Goal: Transaction & Acquisition: Book appointment/travel/reservation

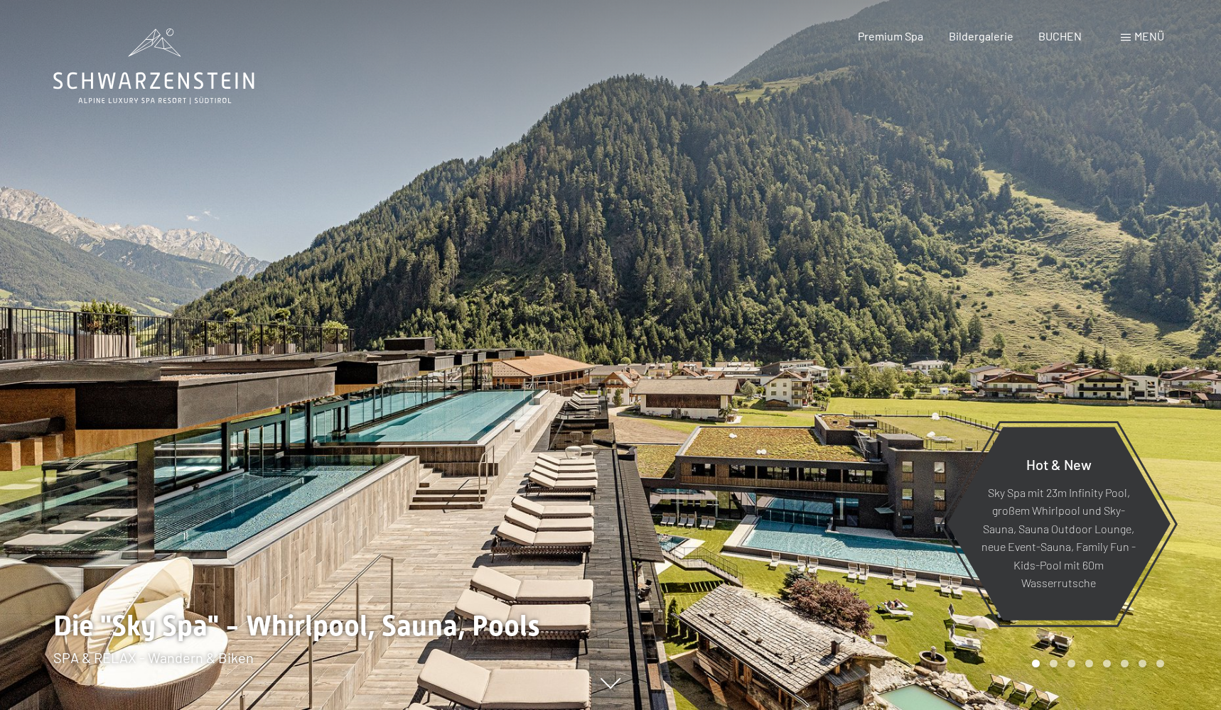
click at [1134, 36] on span "Menü" at bounding box center [1149, 35] width 30 height 13
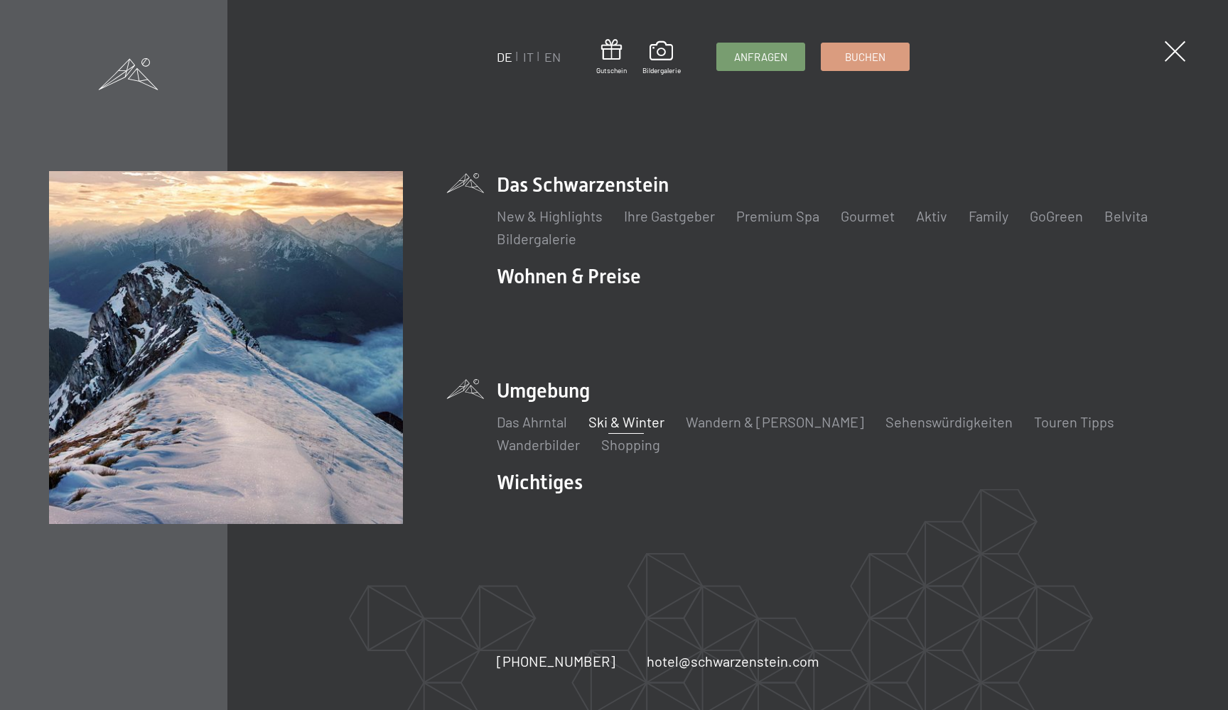
click at [602, 413] on link "Ski & Winter" at bounding box center [626, 421] width 76 height 17
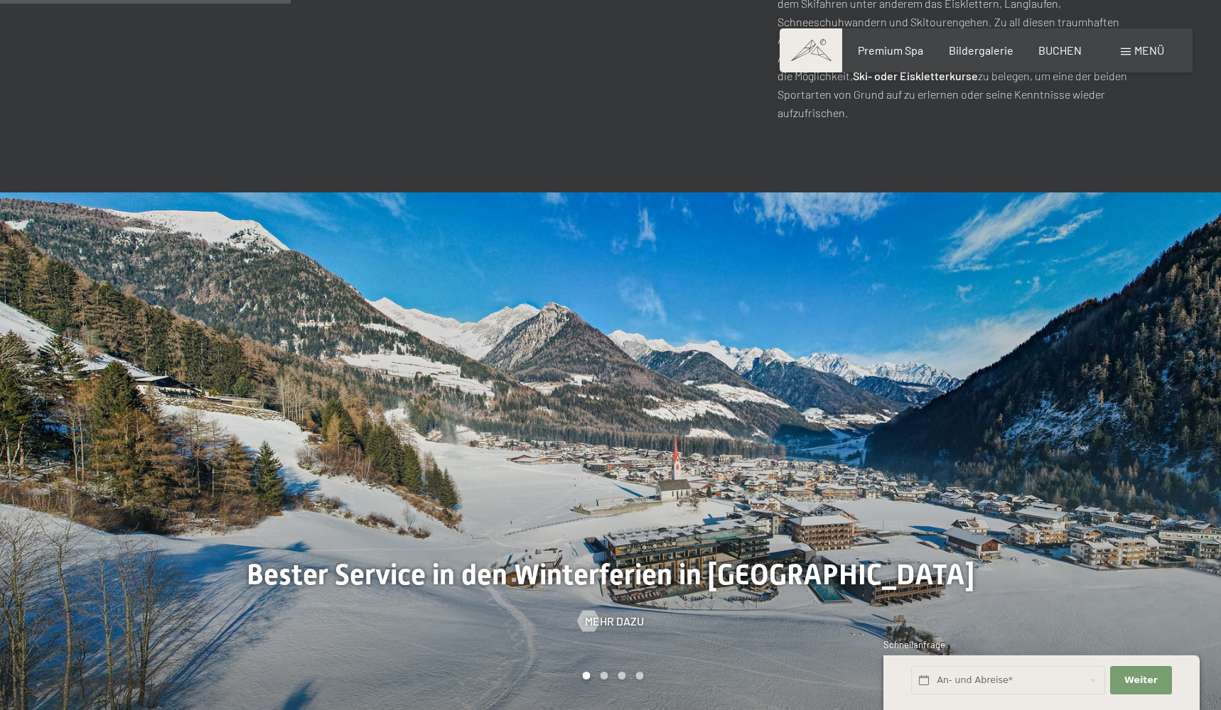
scroll to position [1493, 0]
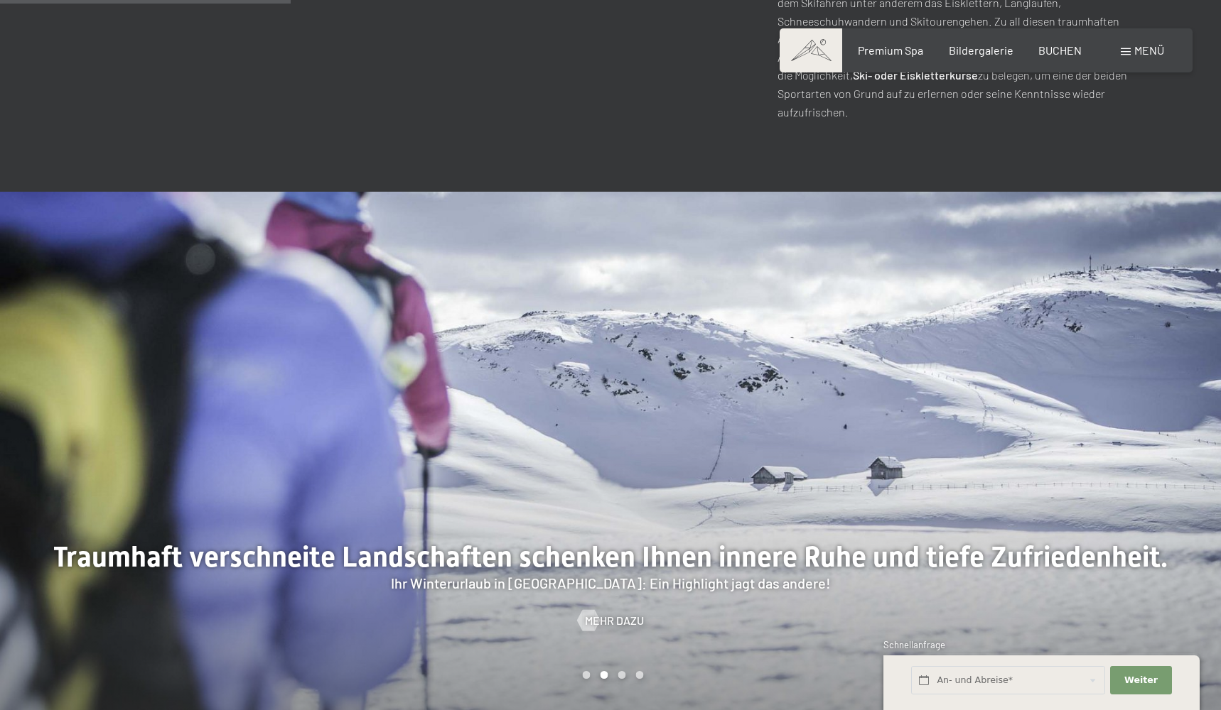
click at [357, 349] on div at bounding box center [305, 453] width 610 height 523
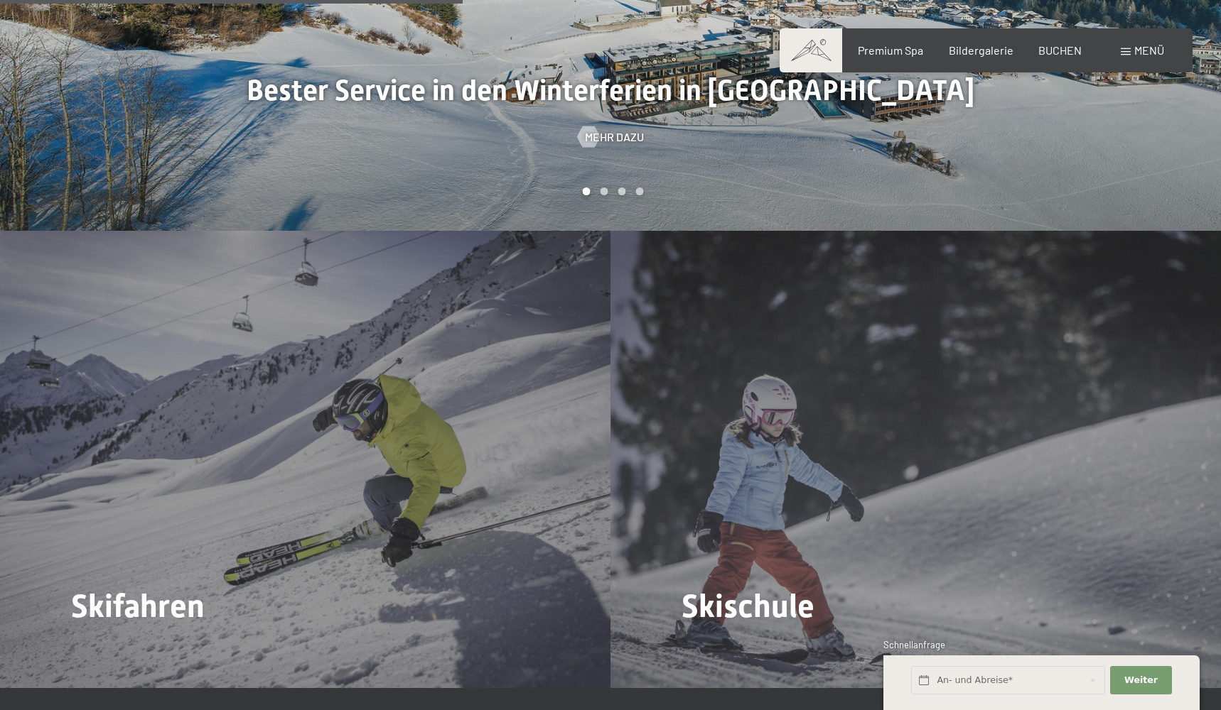
scroll to position [1982, 0]
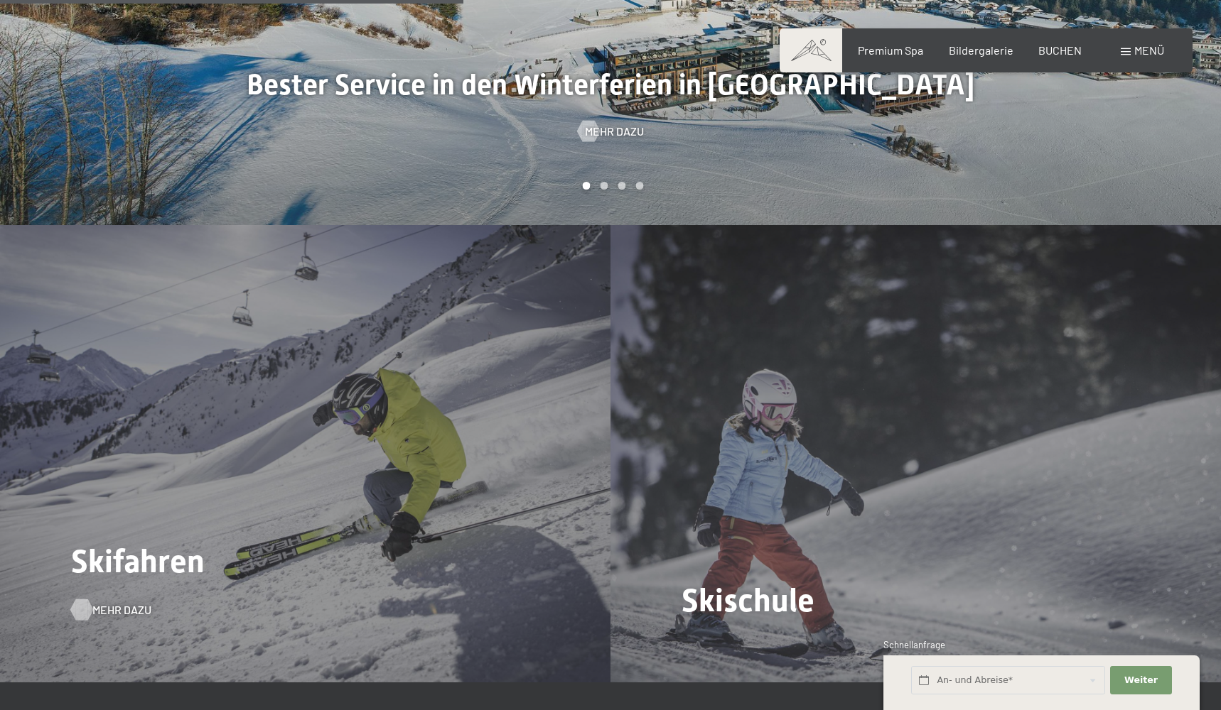
click at [119, 602] on span "Mehr dazu" at bounding box center [121, 610] width 59 height 16
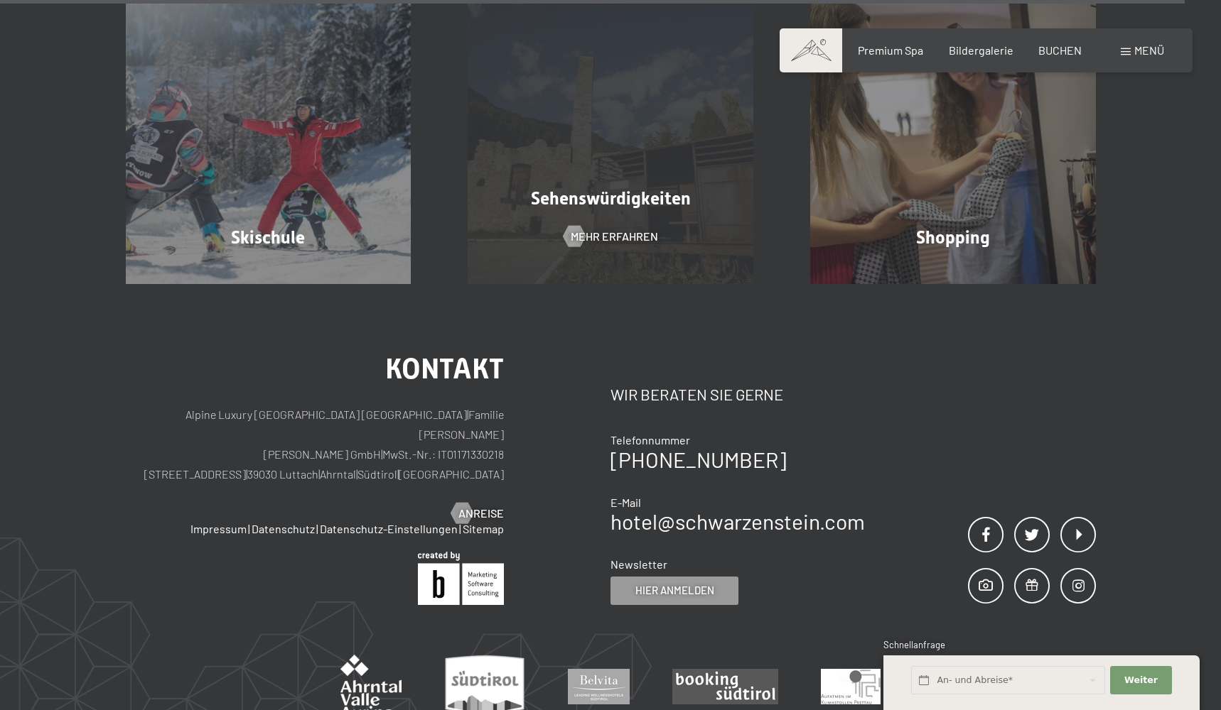
scroll to position [4927, 0]
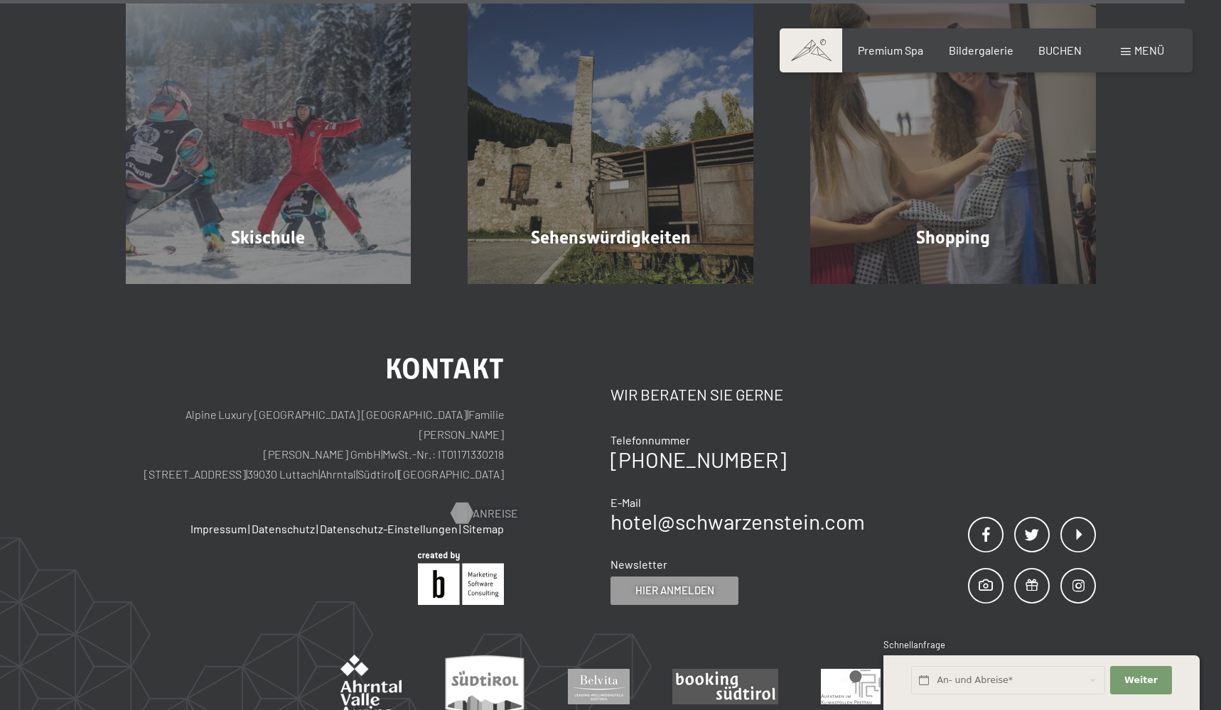
click at [461, 503] on div at bounding box center [461, 513] width 12 height 21
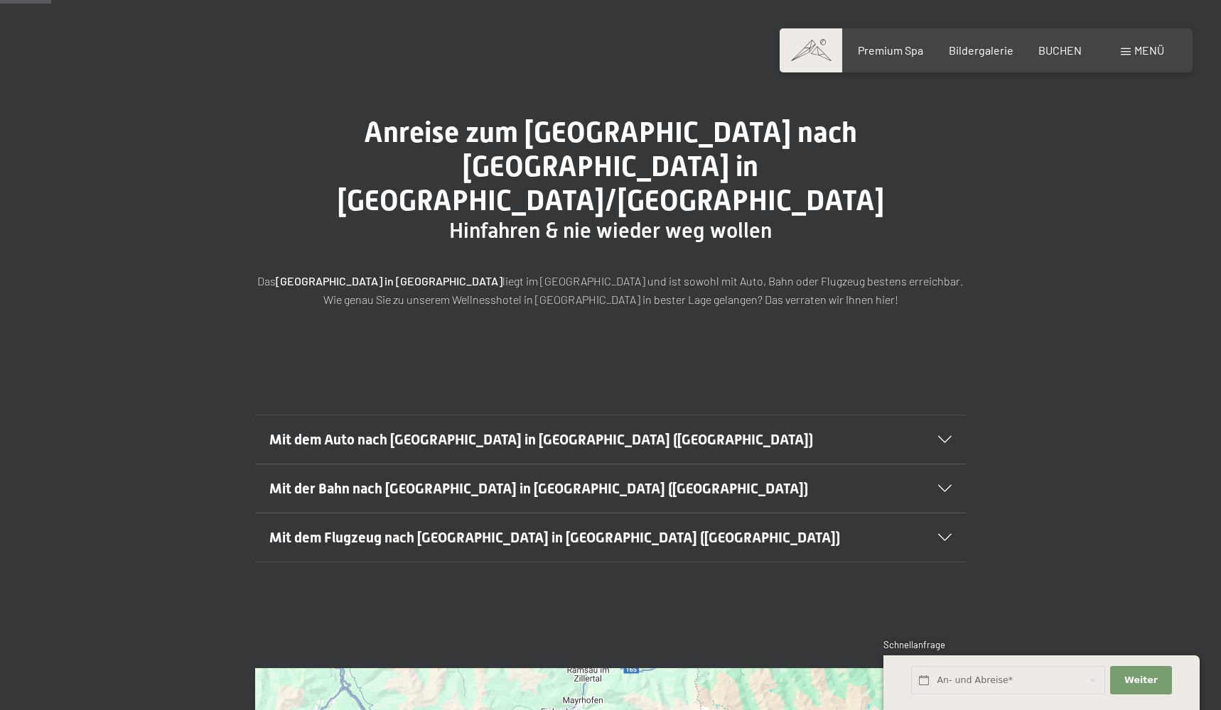
scroll to position [86, 0]
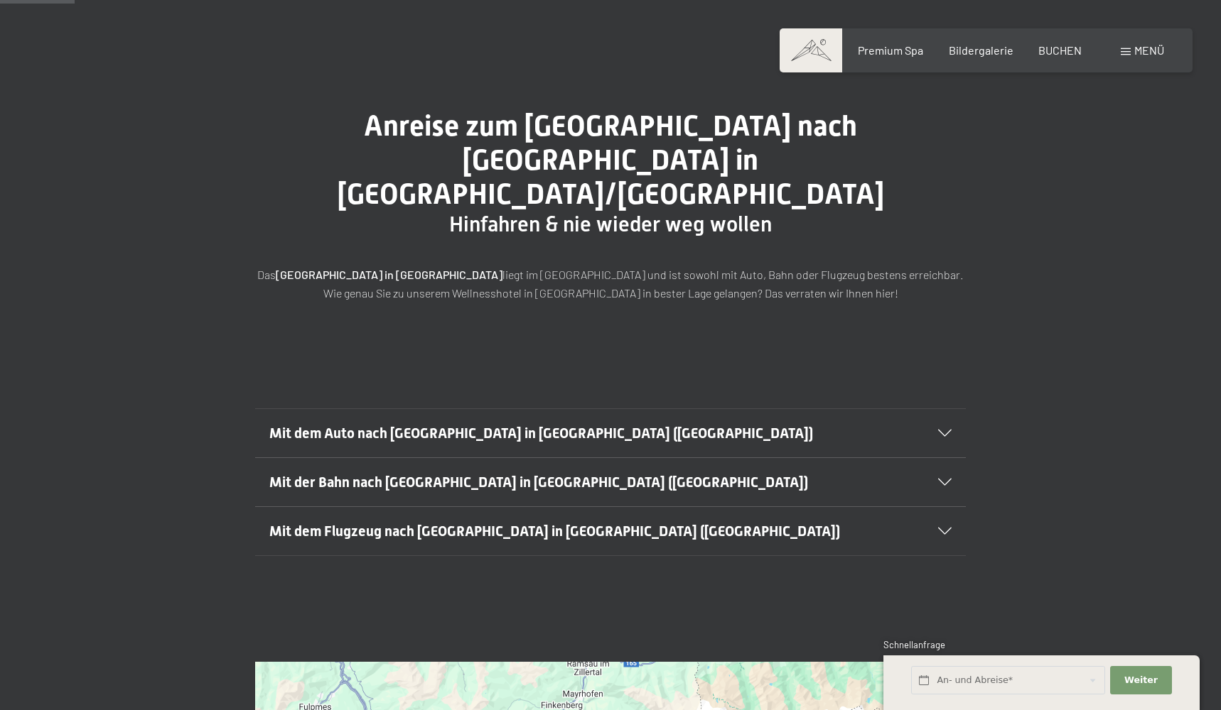
click at [467, 474] on span "Mit der Bahn nach Luttach in Südtirol (Italien)" at bounding box center [538, 482] width 539 height 17
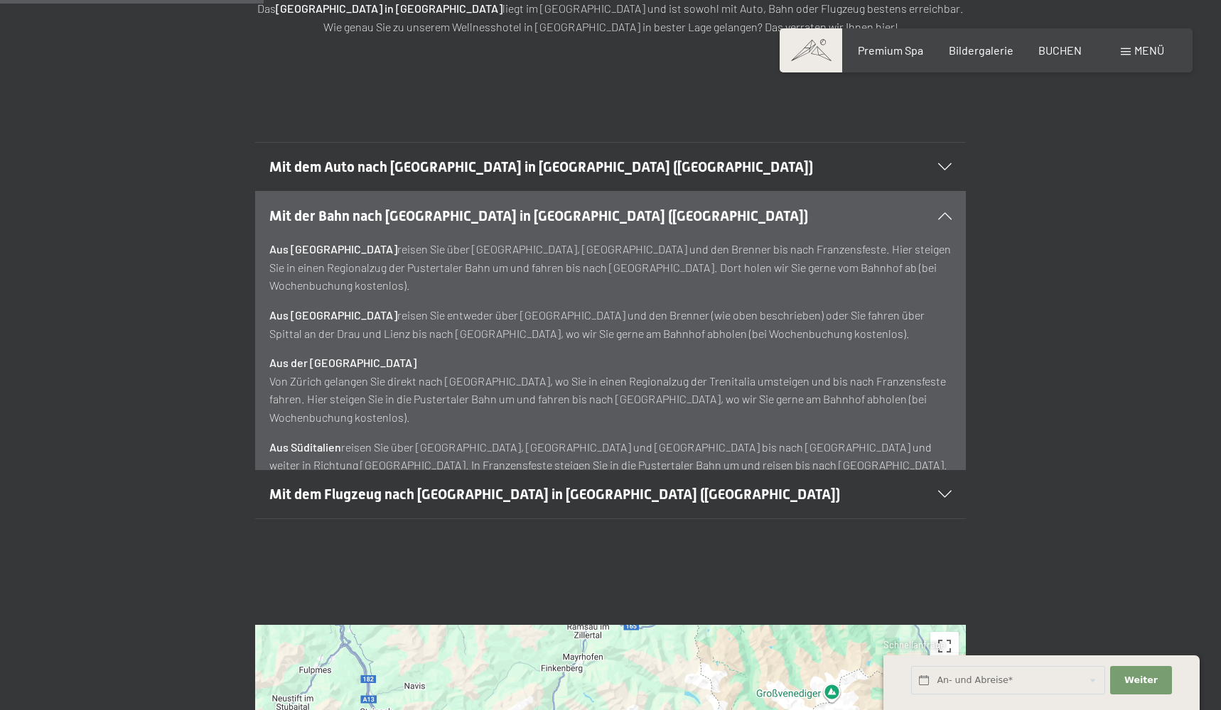
scroll to position [354, 0]
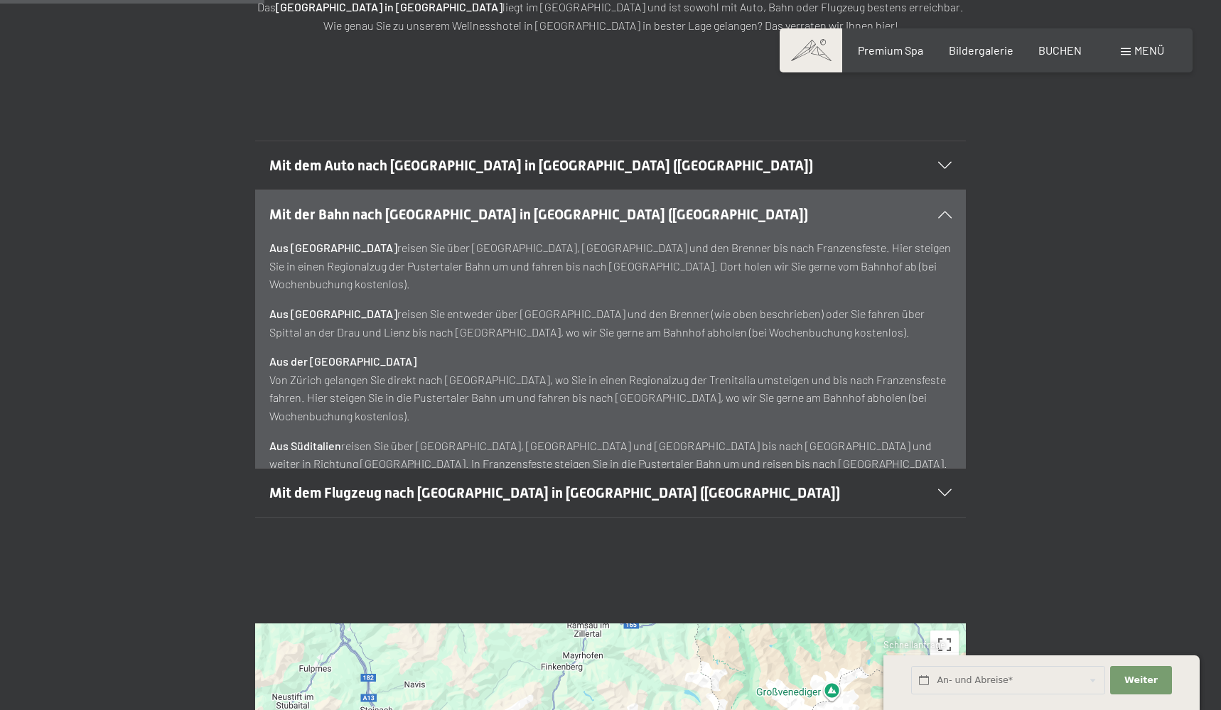
click at [468, 485] on span "Mit dem Flugzeug nach Luttach in Südtirol (Italien)" at bounding box center [554, 493] width 570 height 17
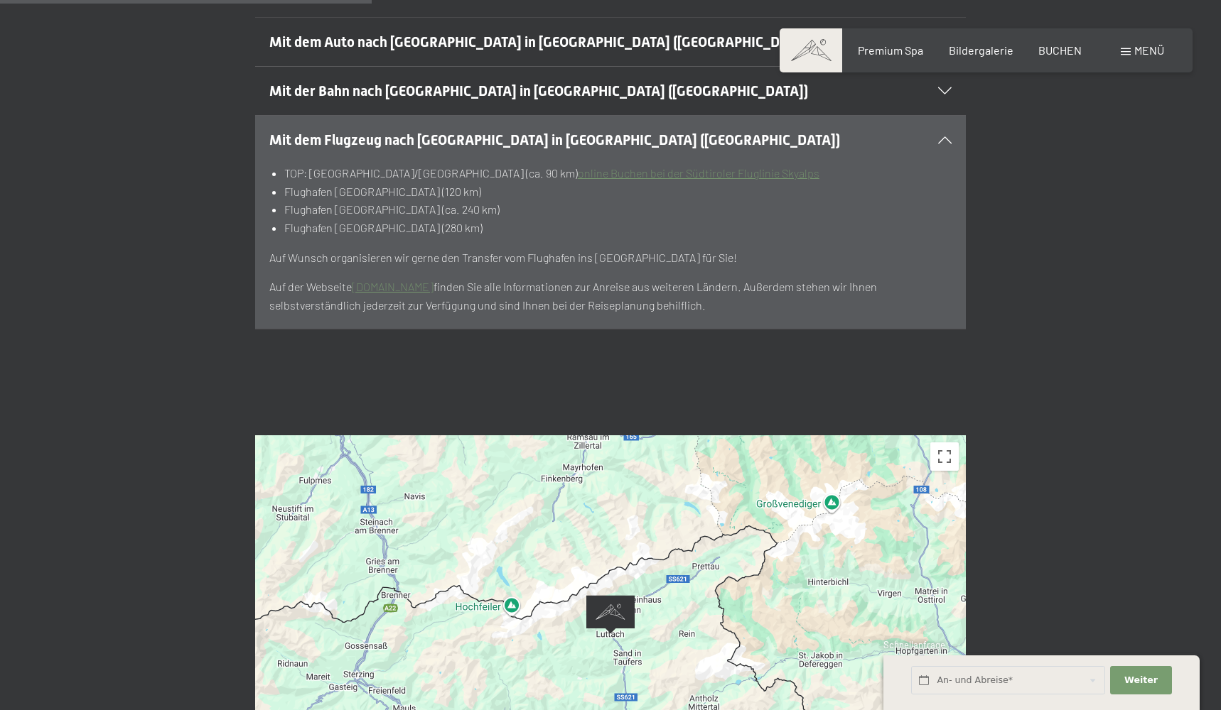
scroll to position [480, 0]
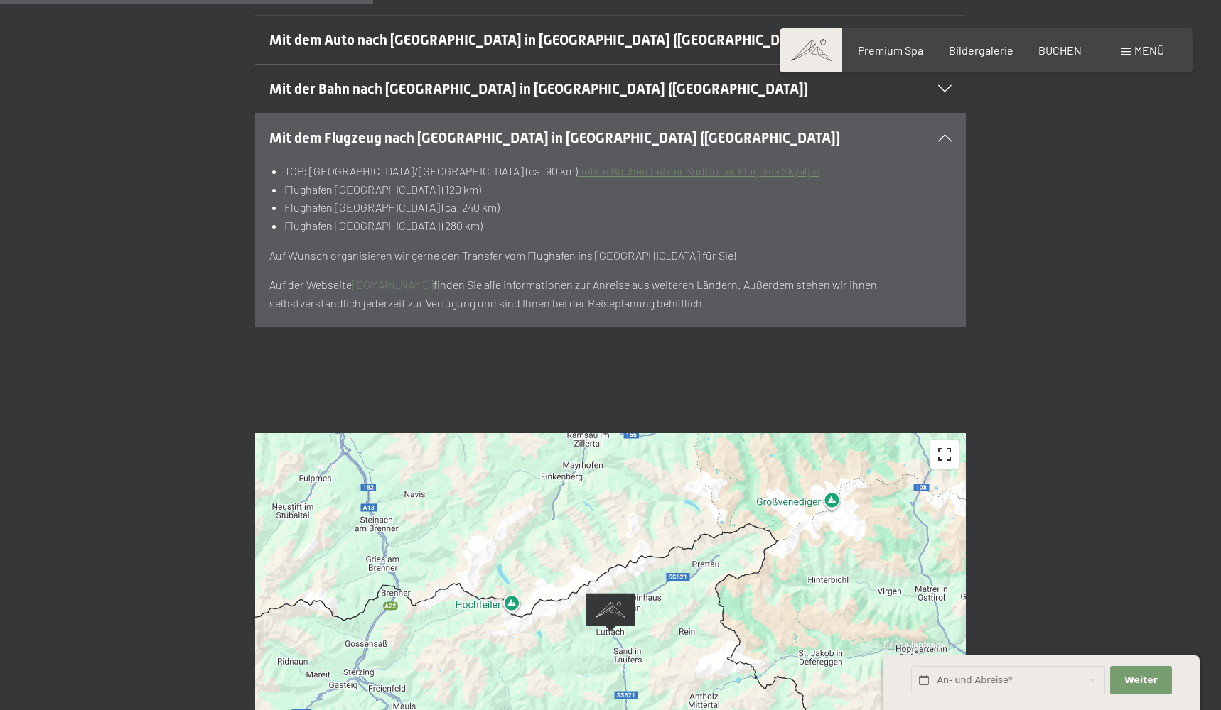
click at [948, 440] on button "Vollbildansicht ein/aus" at bounding box center [944, 454] width 28 height 28
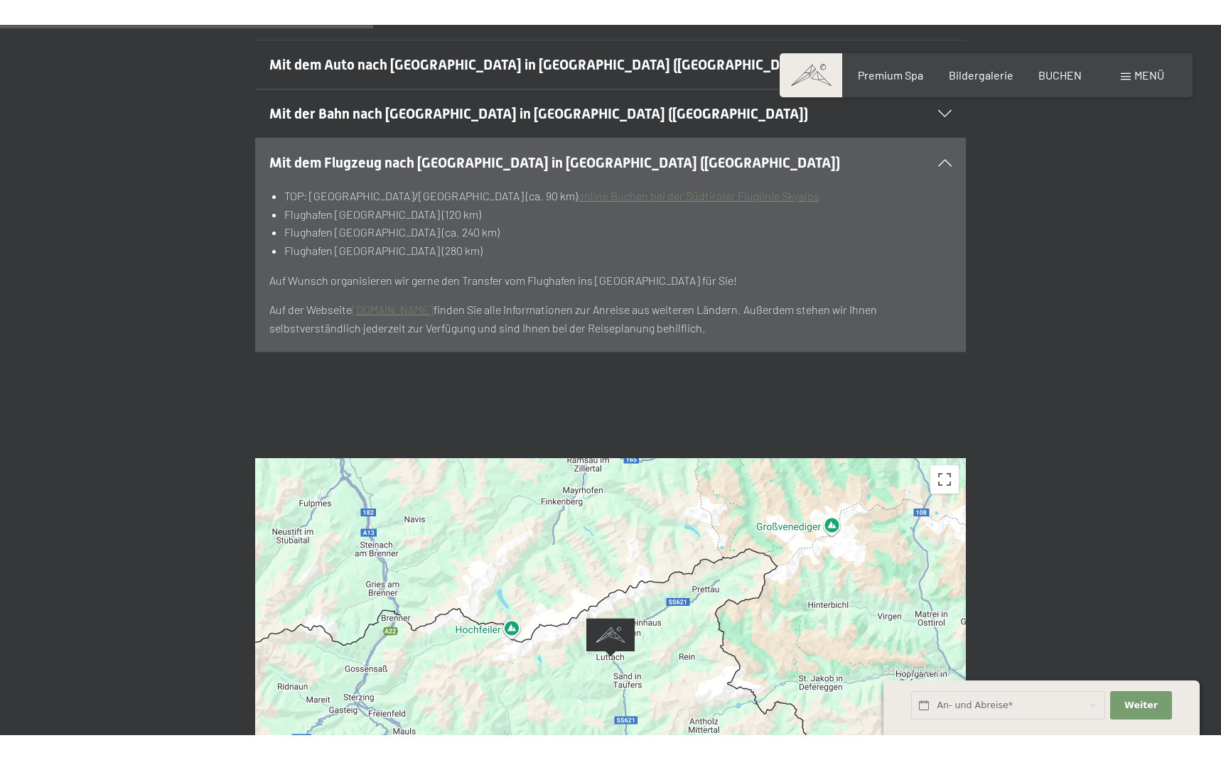
scroll to position [0, 0]
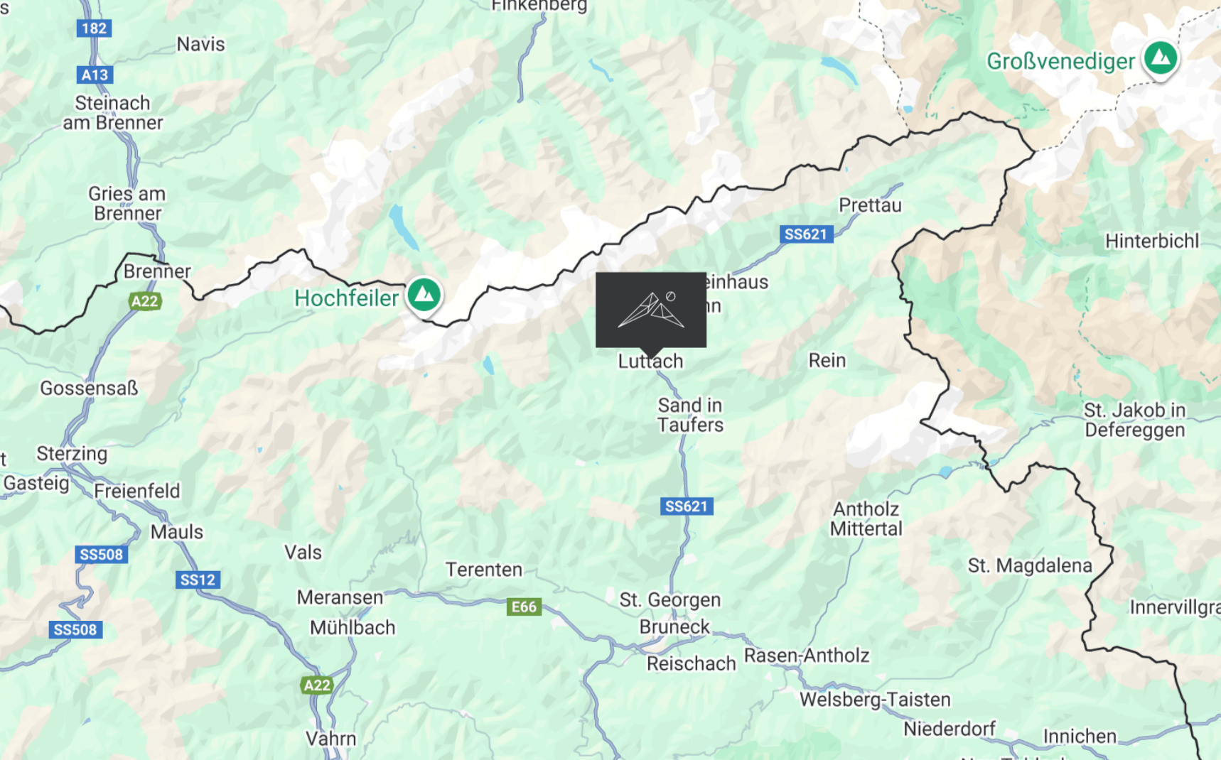
click at [586, 341] on img "Alpine Luxury SPA Resort SCHWARZENSTEIN" at bounding box center [610, 360] width 48 height 39
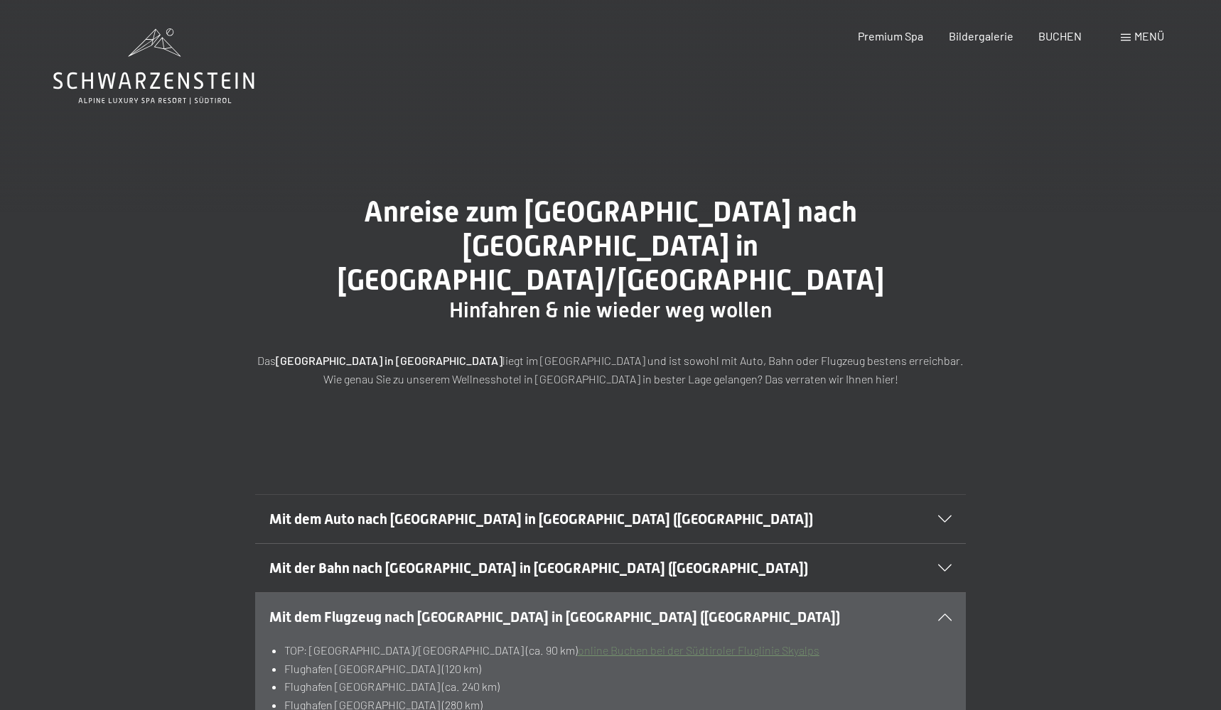
click at [1123, 40] on span at bounding box center [1125, 37] width 10 height 7
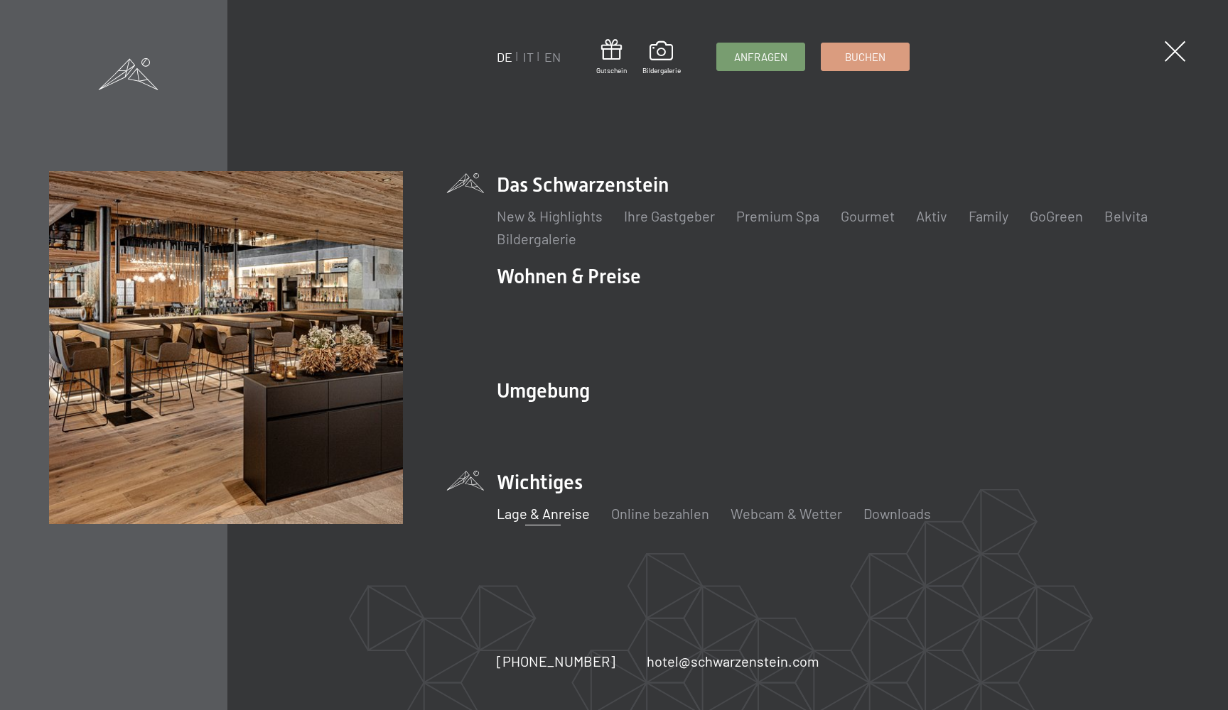
click at [632, 203] on li "Das Schwarzenstein New & Highlights Ihre Gastgeber Premium Spa Gourmet Aktiv Wo…" at bounding box center [838, 209] width 682 height 77
click at [932, 224] on link "Aktiv" at bounding box center [931, 215] width 31 height 17
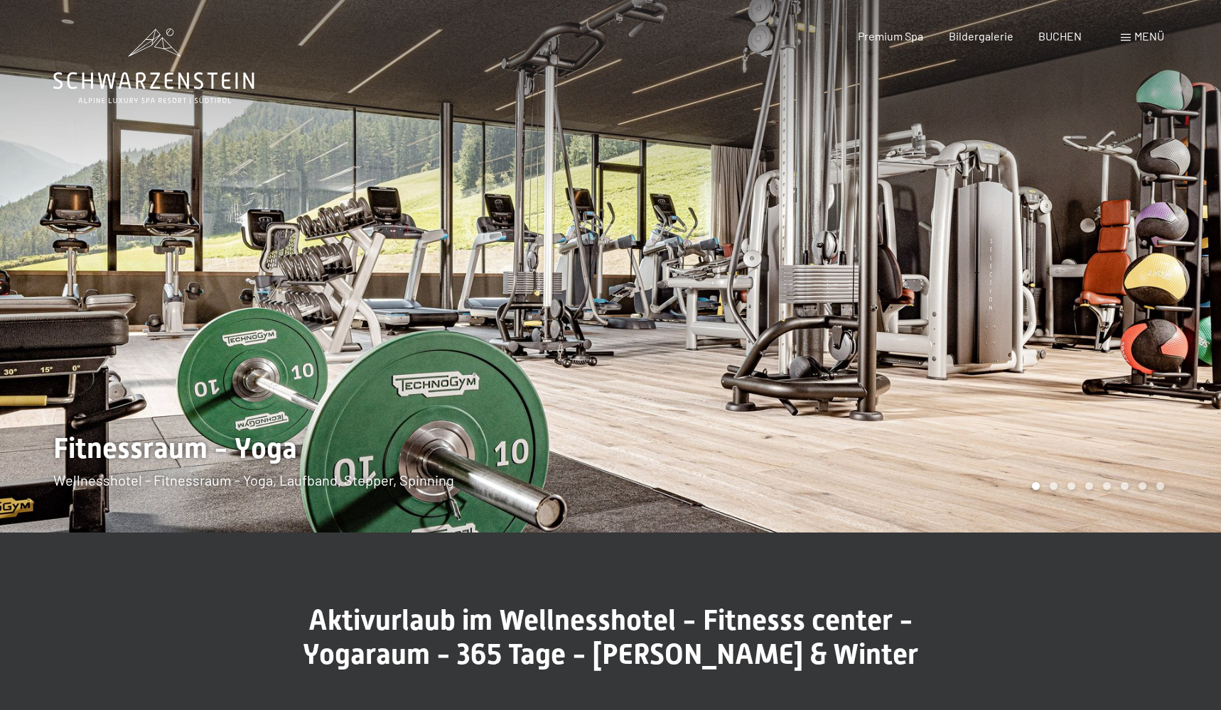
click at [702, 395] on div at bounding box center [915, 266] width 610 height 533
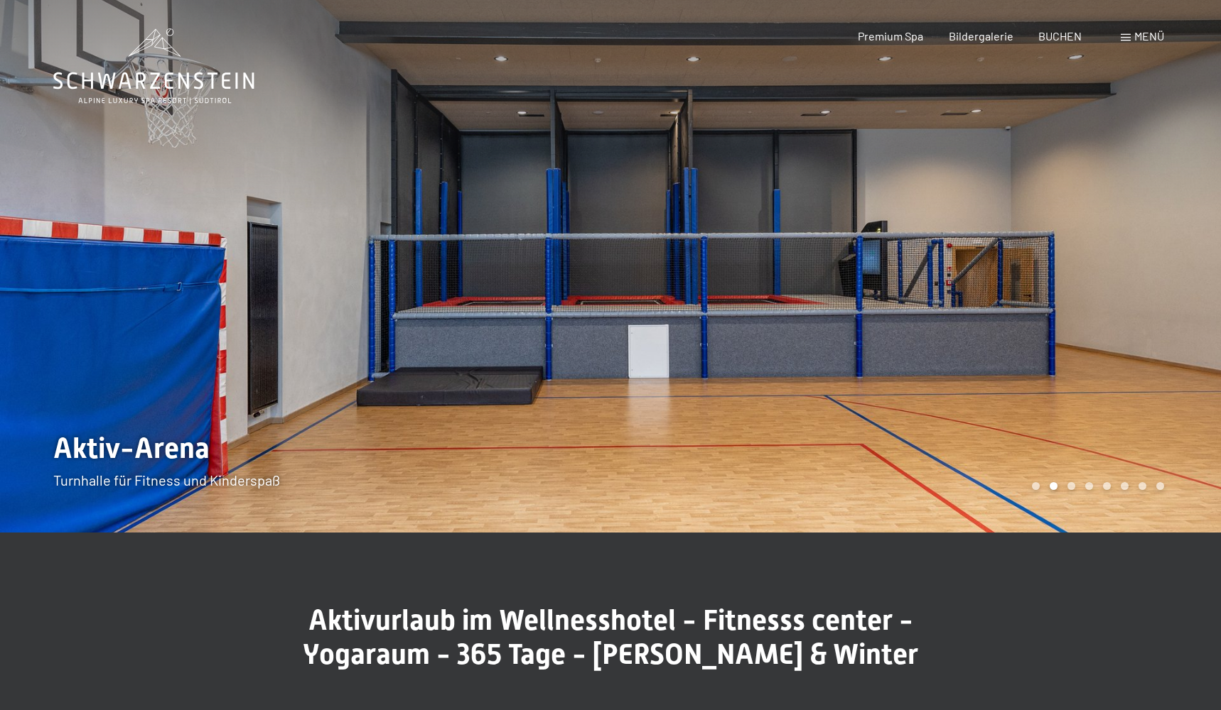
click at [702, 396] on div at bounding box center [915, 266] width 610 height 533
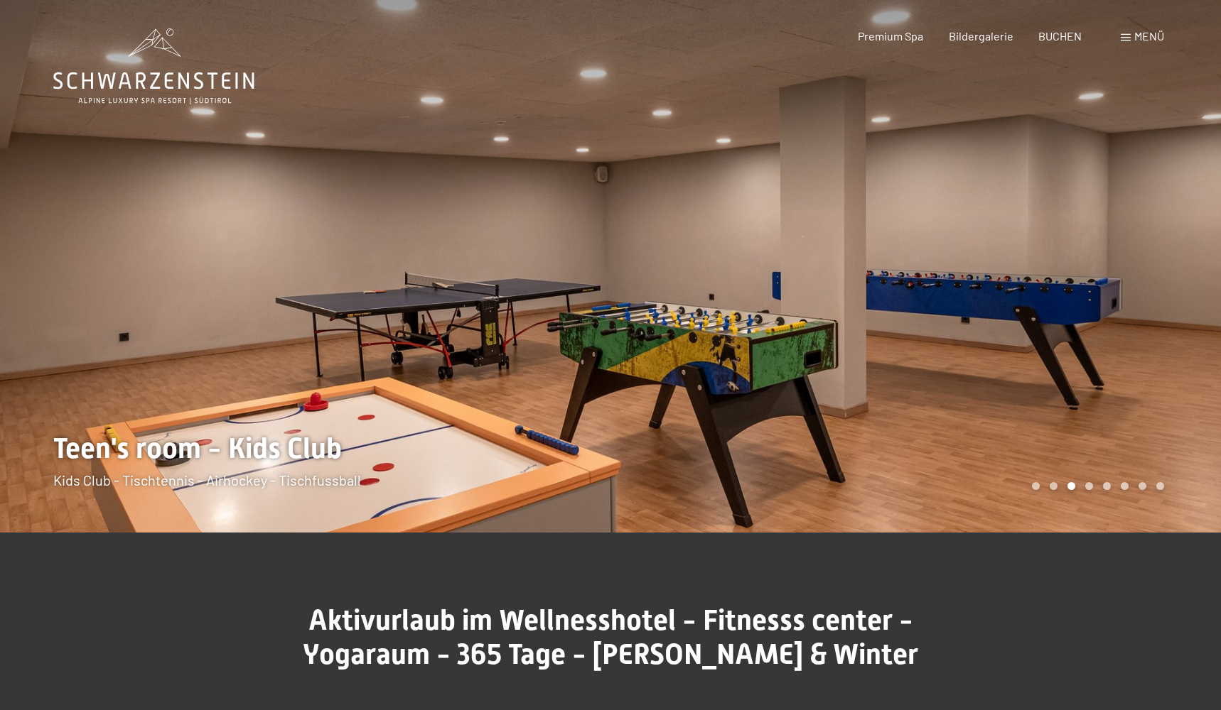
click at [702, 396] on div at bounding box center [915, 266] width 610 height 533
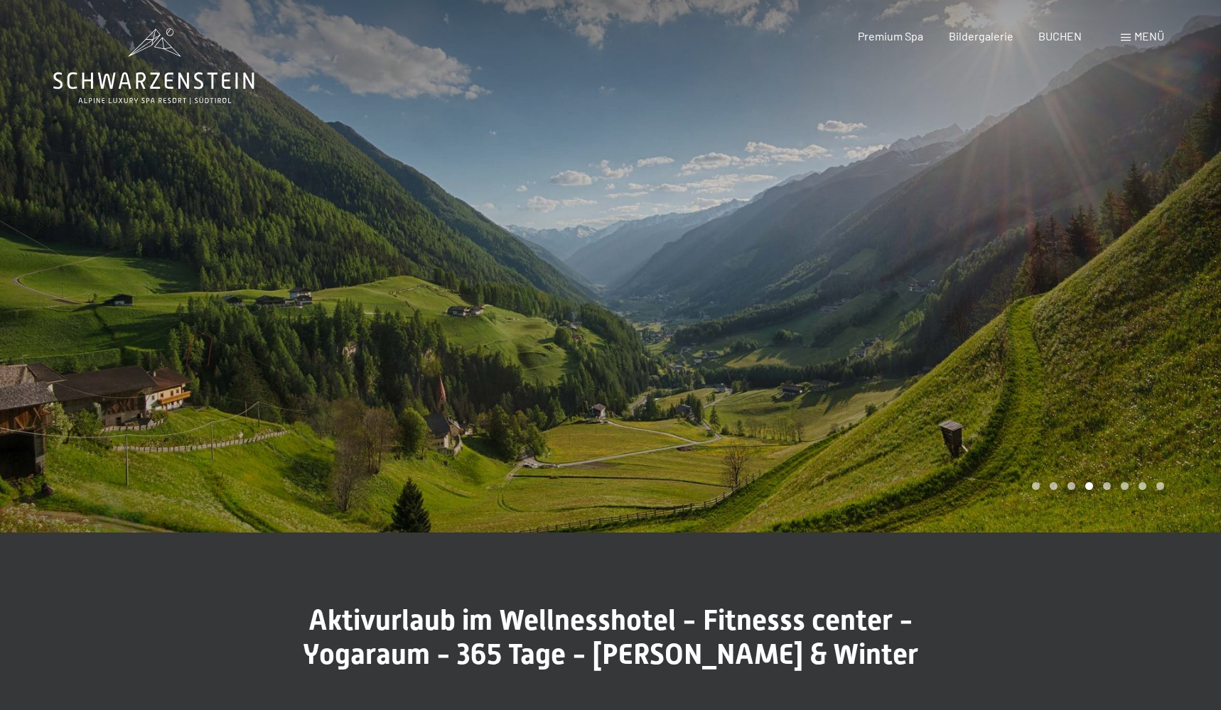
click at [702, 396] on div at bounding box center [915, 266] width 610 height 533
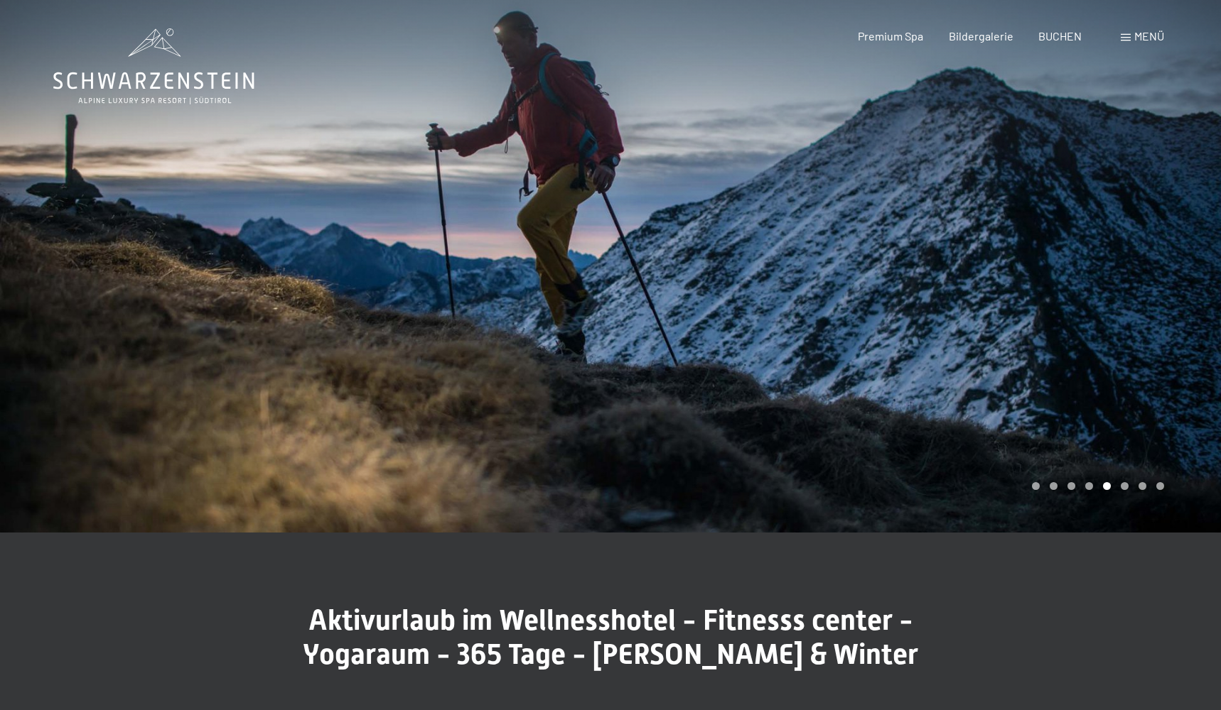
click at [702, 396] on div at bounding box center [915, 266] width 610 height 533
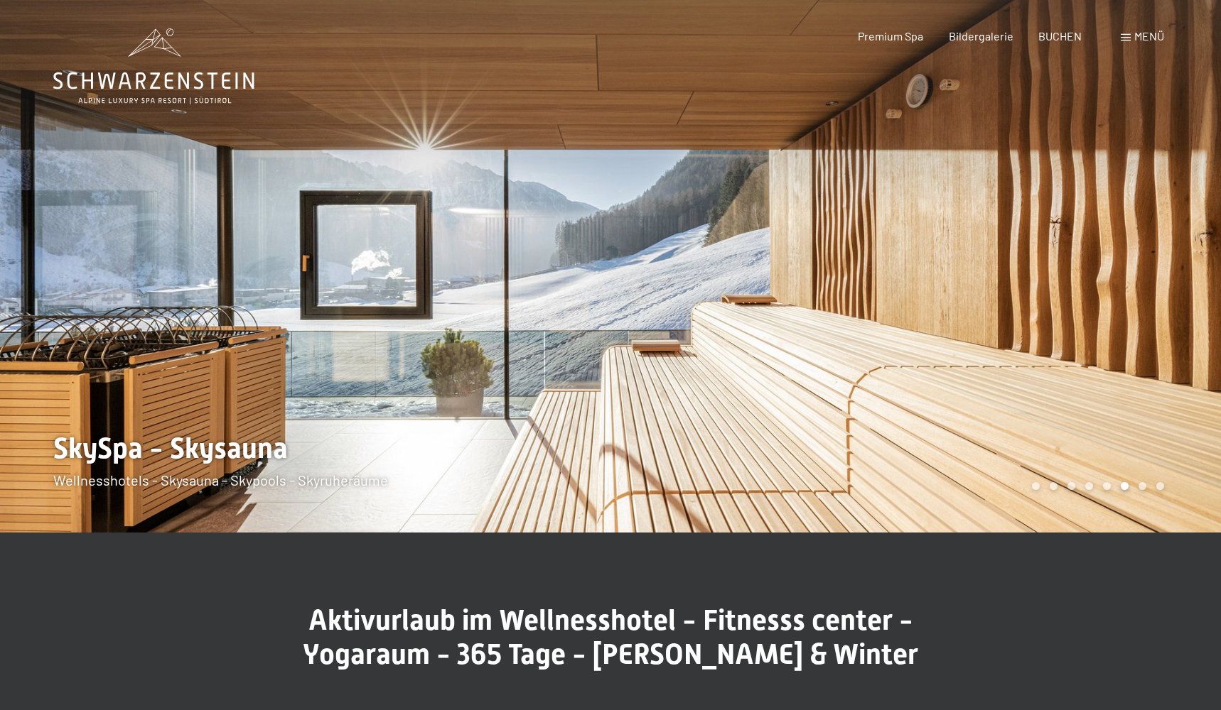
click at [702, 396] on div at bounding box center [915, 266] width 610 height 533
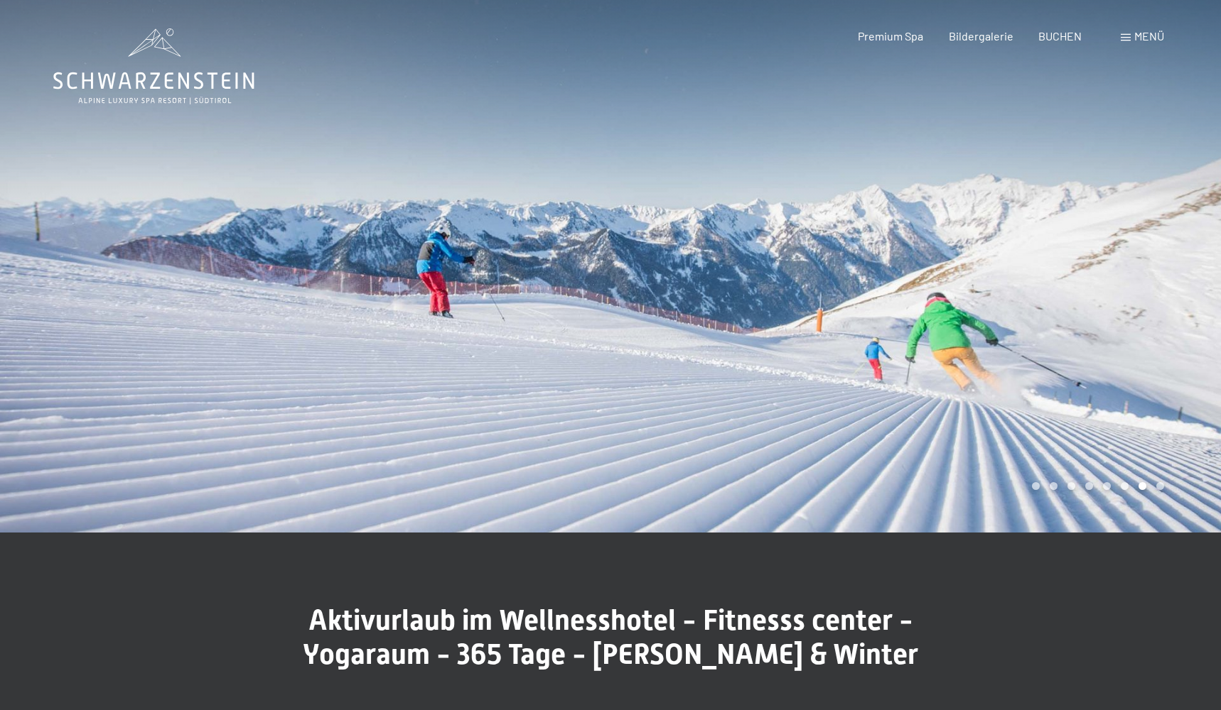
click at [702, 396] on div at bounding box center [915, 266] width 610 height 533
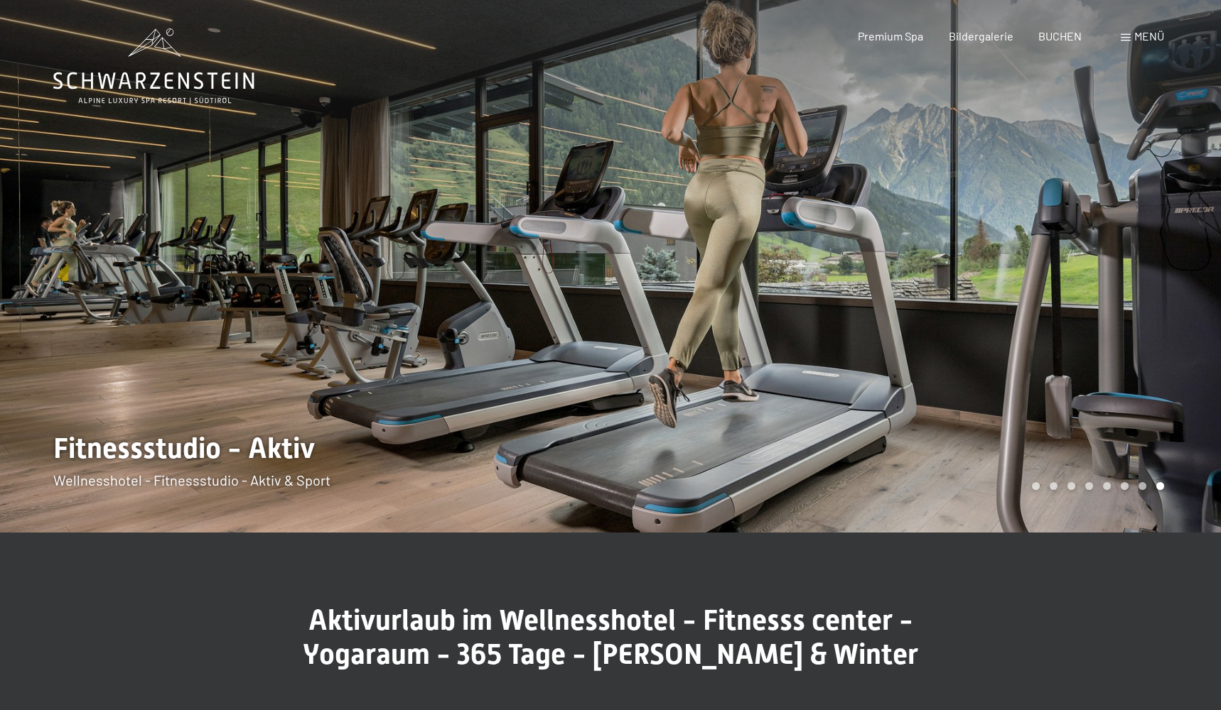
click at [702, 396] on div at bounding box center [915, 266] width 610 height 533
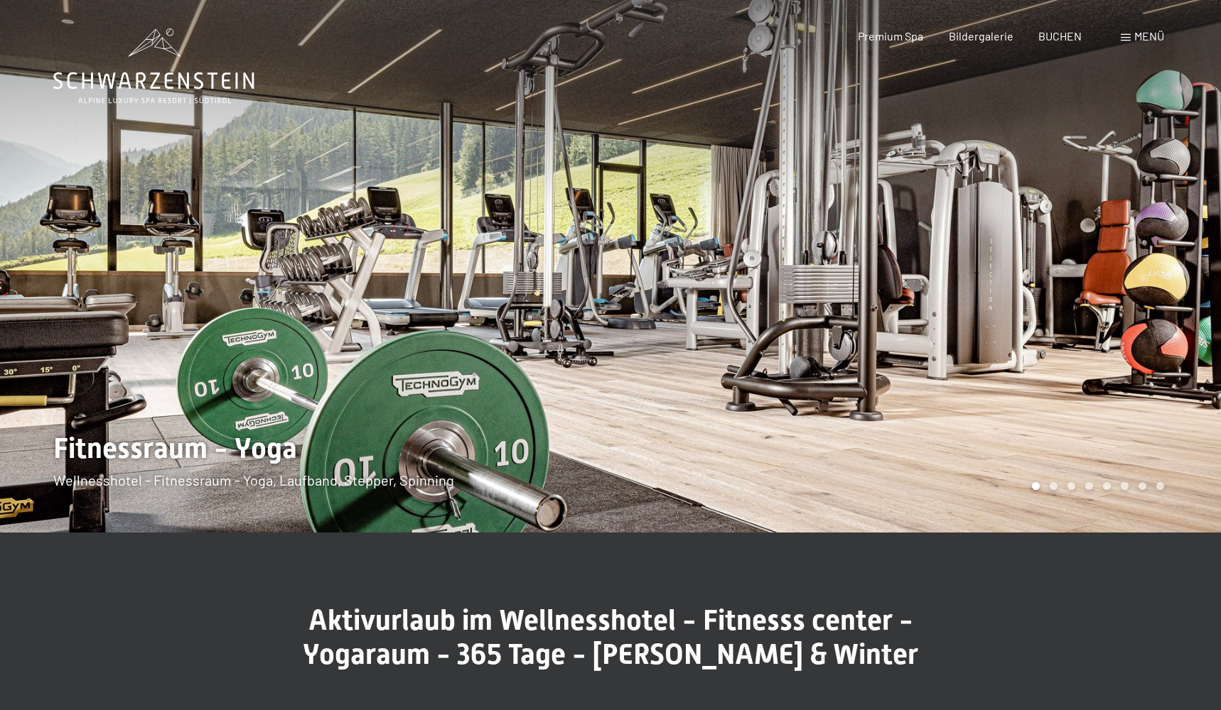
click at [1130, 33] on div "Menü" at bounding box center [1141, 36] width 43 height 16
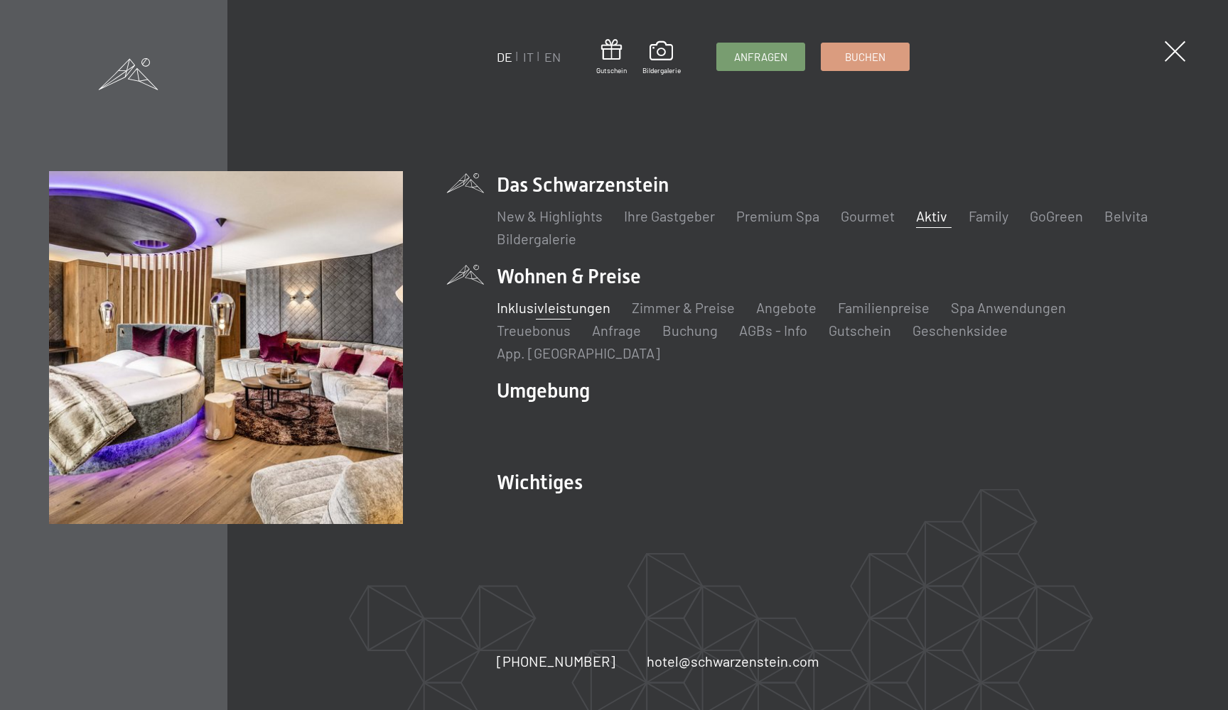
click at [580, 313] on link "Inklusivleistungen" at bounding box center [554, 307] width 114 height 17
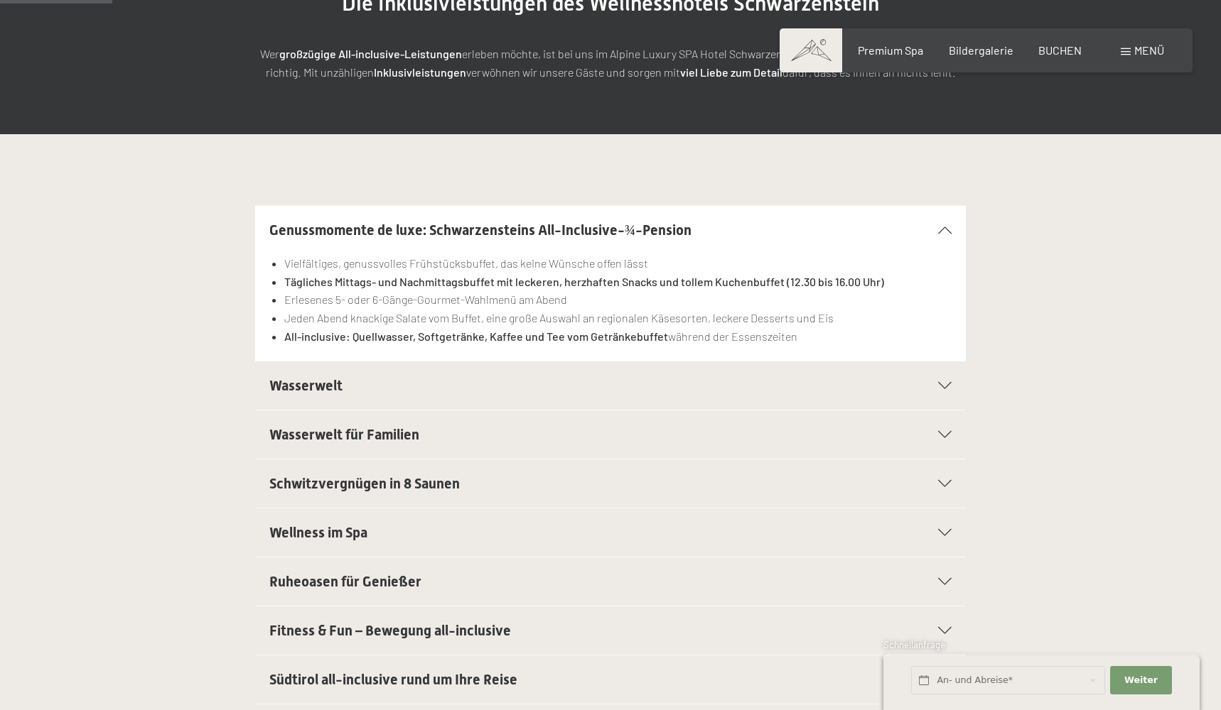
scroll to position [241, 0]
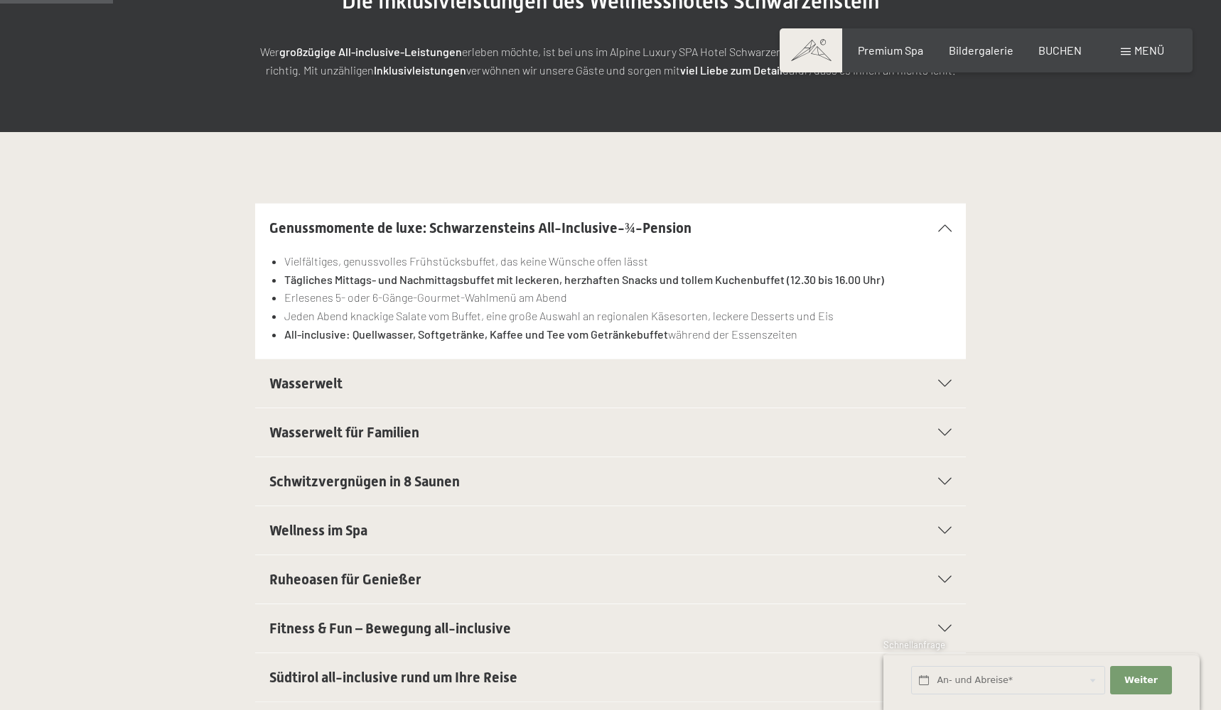
click at [563, 377] on h2 "Wasserwelt" at bounding box center [576, 384] width 614 height 20
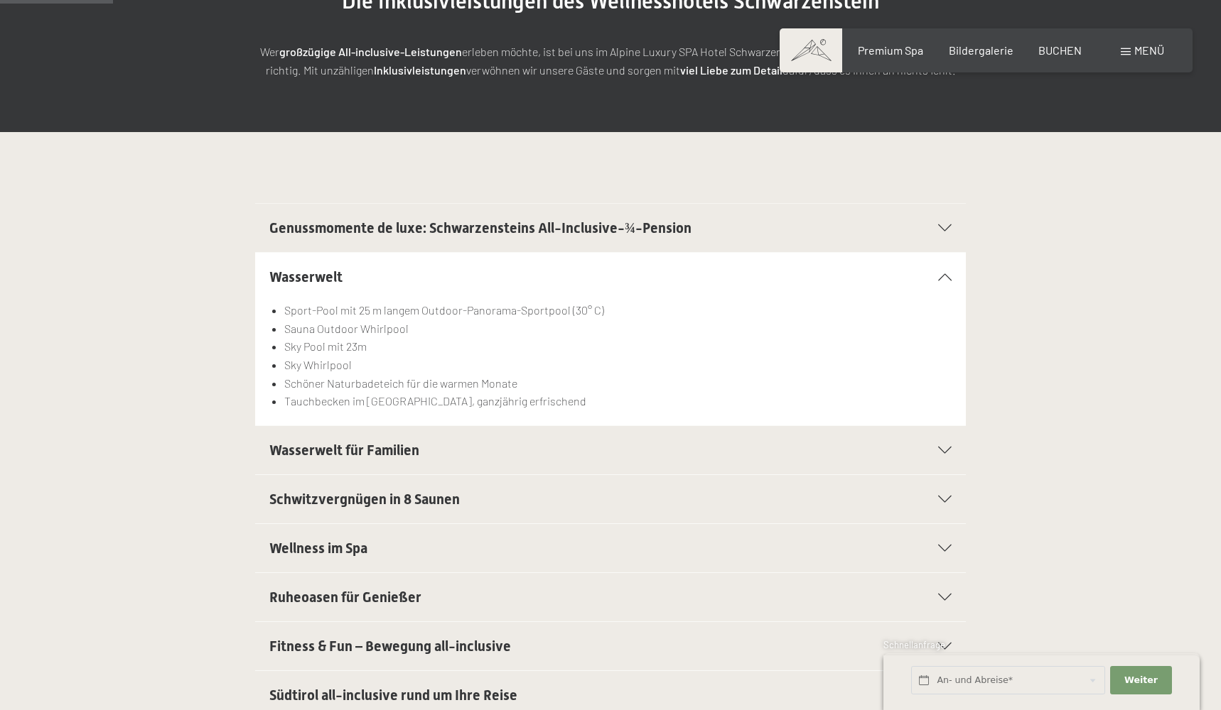
click at [534, 454] on h2 "Wasserwelt für Familien" at bounding box center [576, 450] width 614 height 20
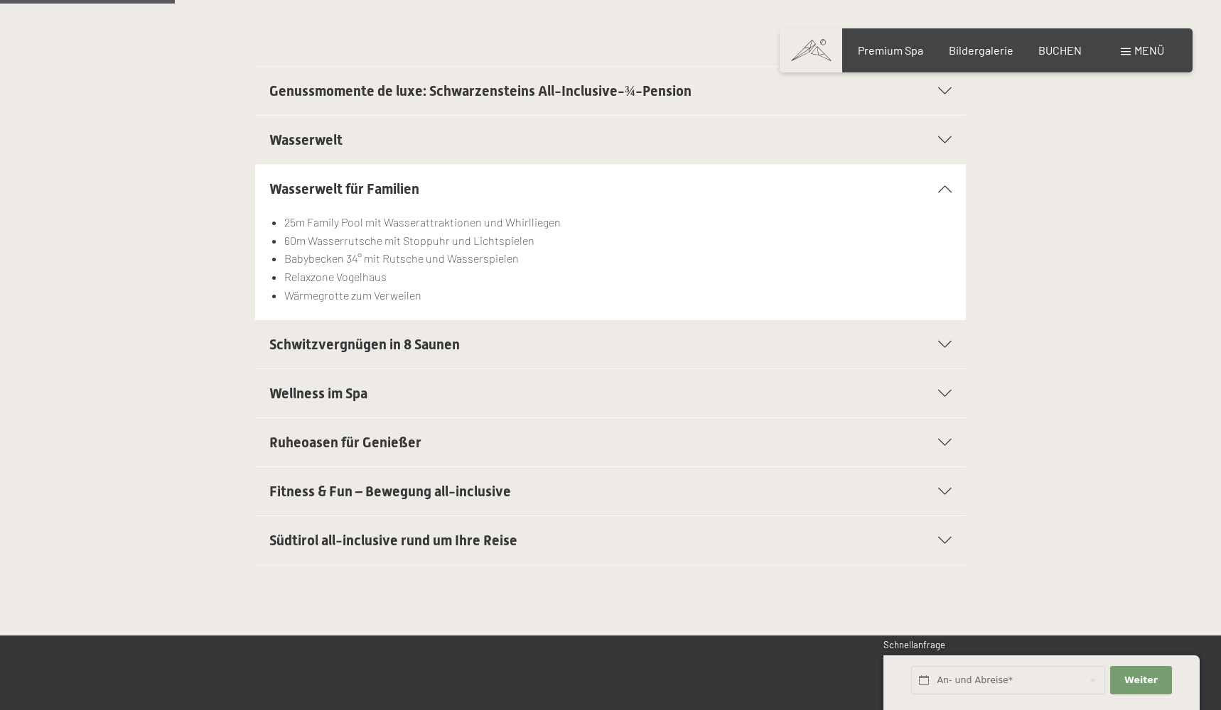
scroll to position [397, 0]
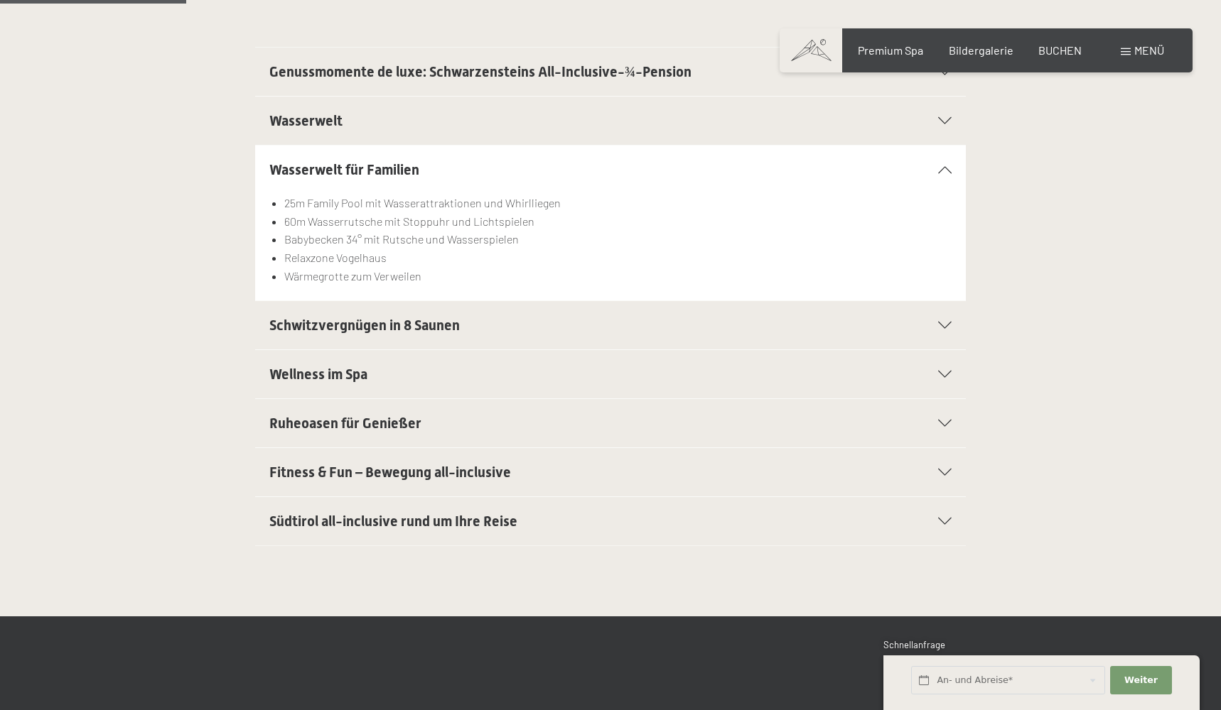
click at [1056, 58] on div "Buchen Anfragen Premium Spa Bildergalerie BUCHEN Menü DE IT EN Gutschein Bilder…" at bounding box center [986, 51] width 356 height 16
click at [1057, 53] on span "BUCHEN" at bounding box center [1059, 47] width 43 height 13
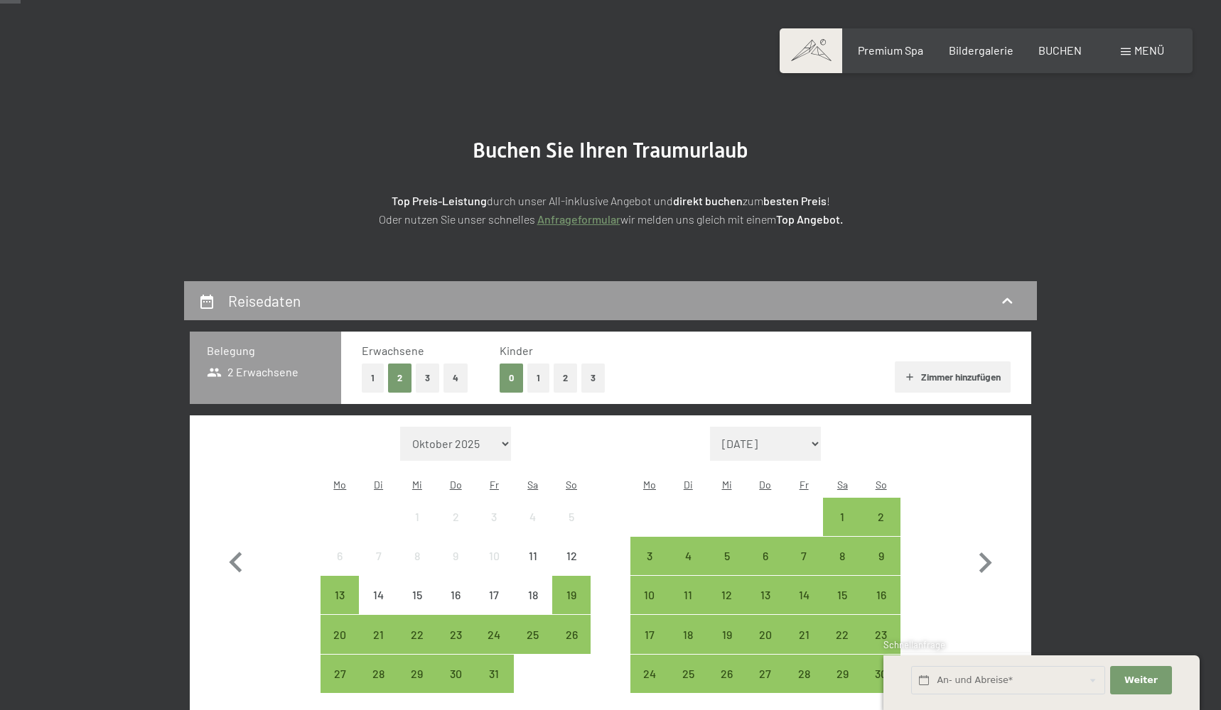
scroll to position [94, 0]
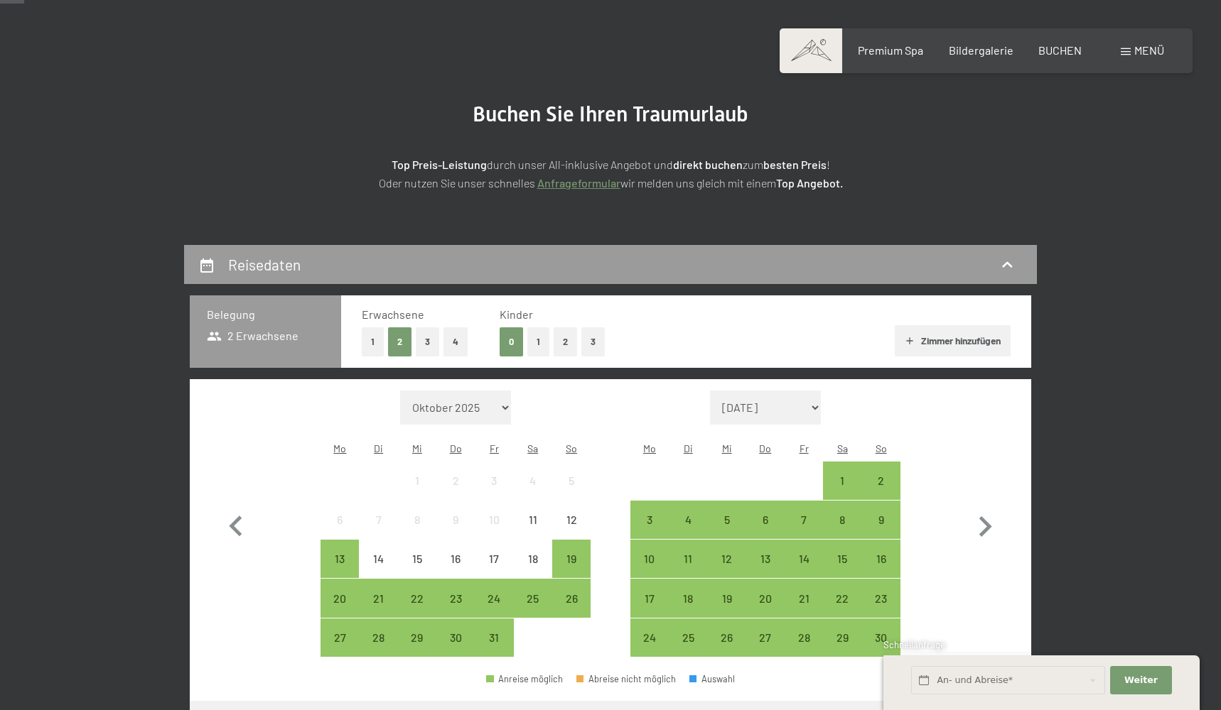
click at [373, 342] on button "1" at bounding box center [373, 342] width 22 height 29
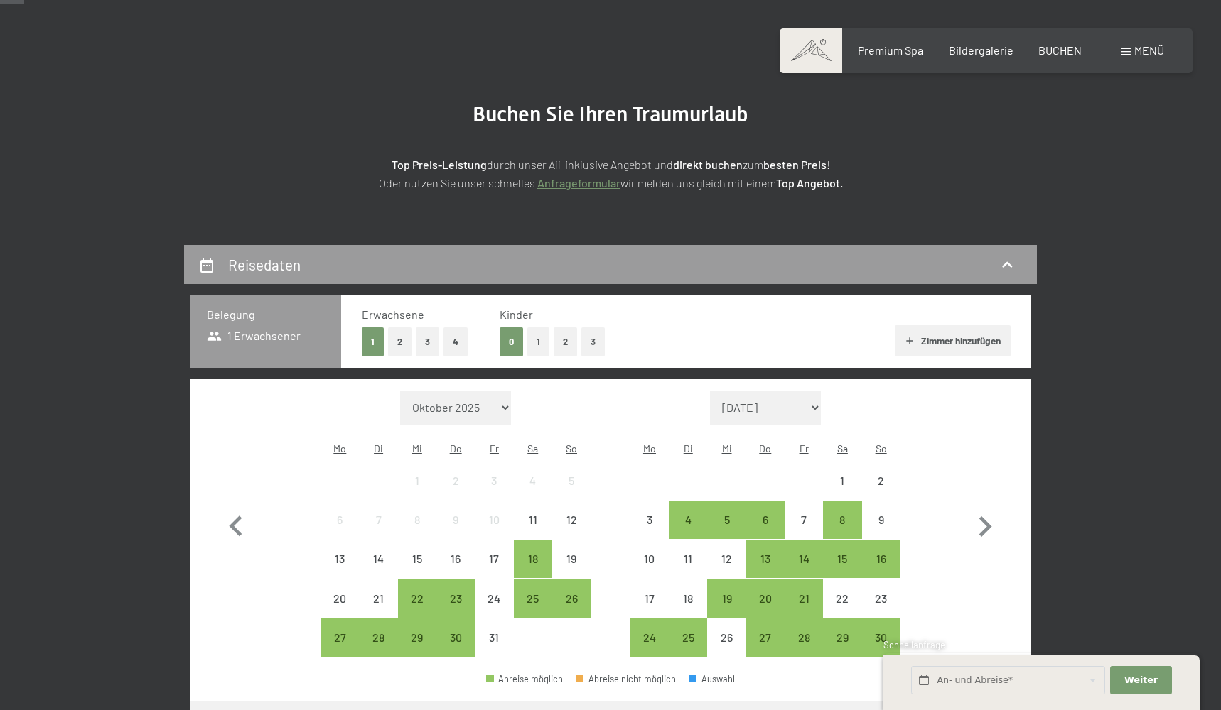
click at [569, 345] on button "2" at bounding box center [564, 342] width 23 height 29
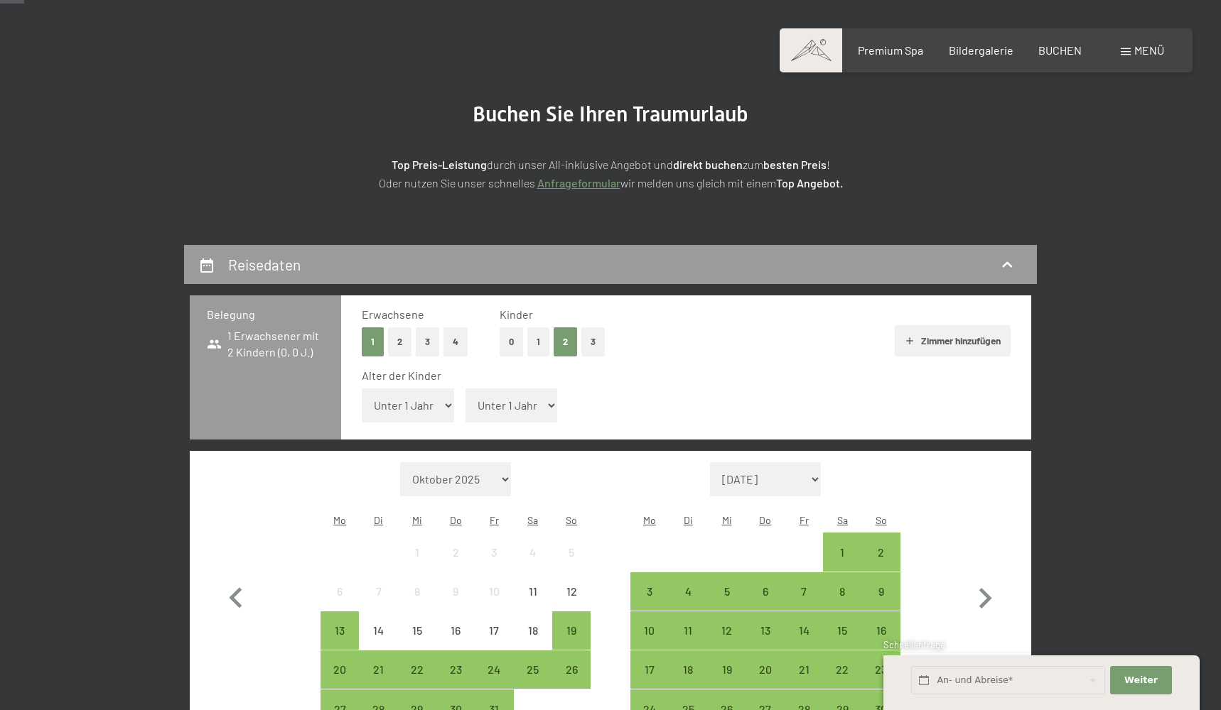
select select "14"
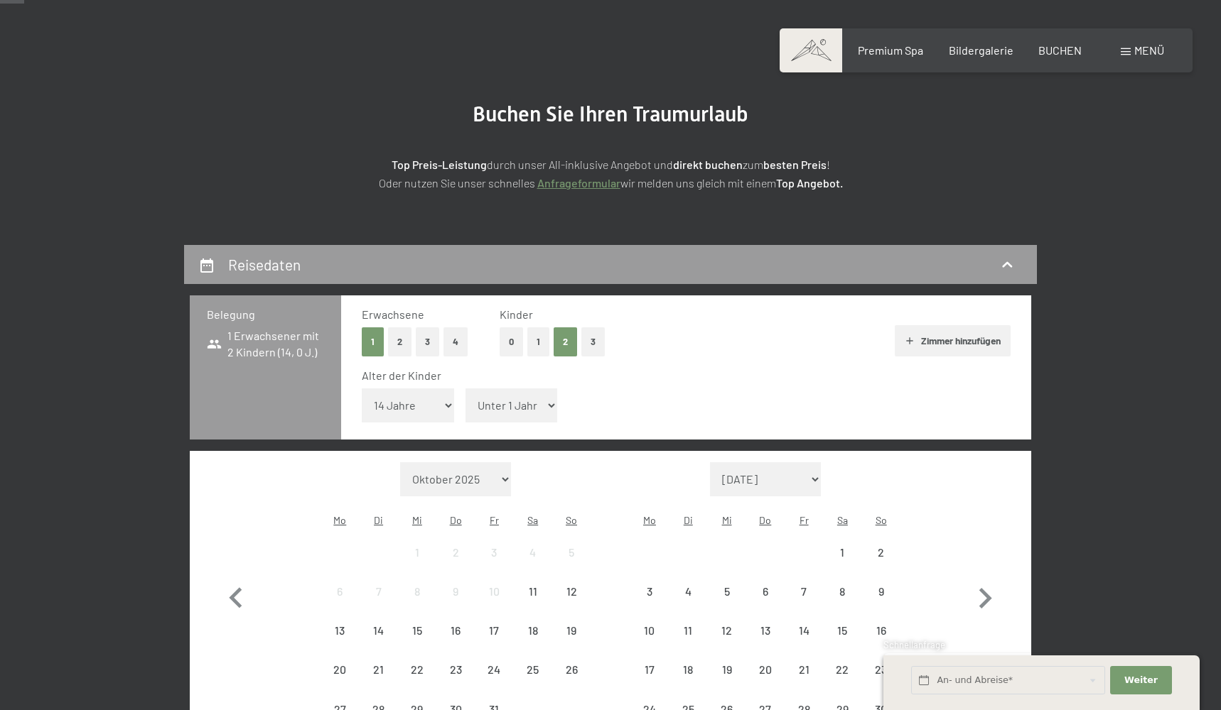
click at [529, 392] on span "Einwilligung Marketing*" at bounding box center [532, 396] width 117 height 14
click at [467, 392] on input "Einwilligung Marketing*" at bounding box center [460, 396] width 14 height 14
checkbox input "false"
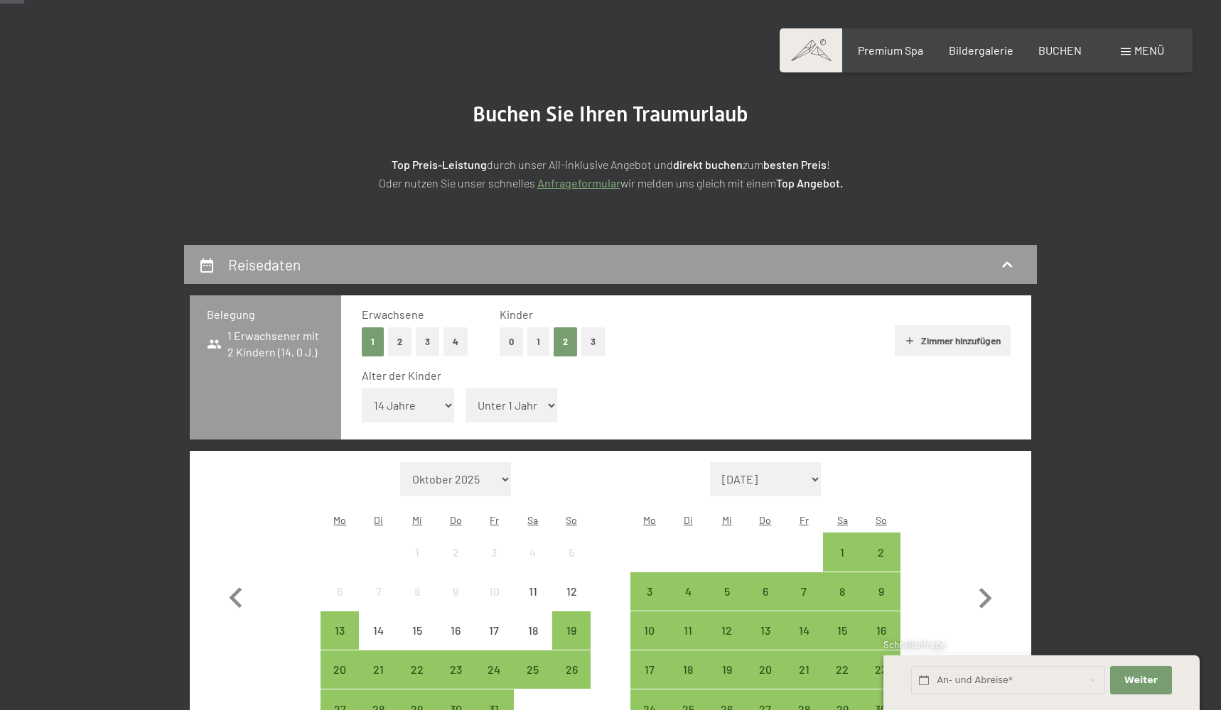
select select "12"
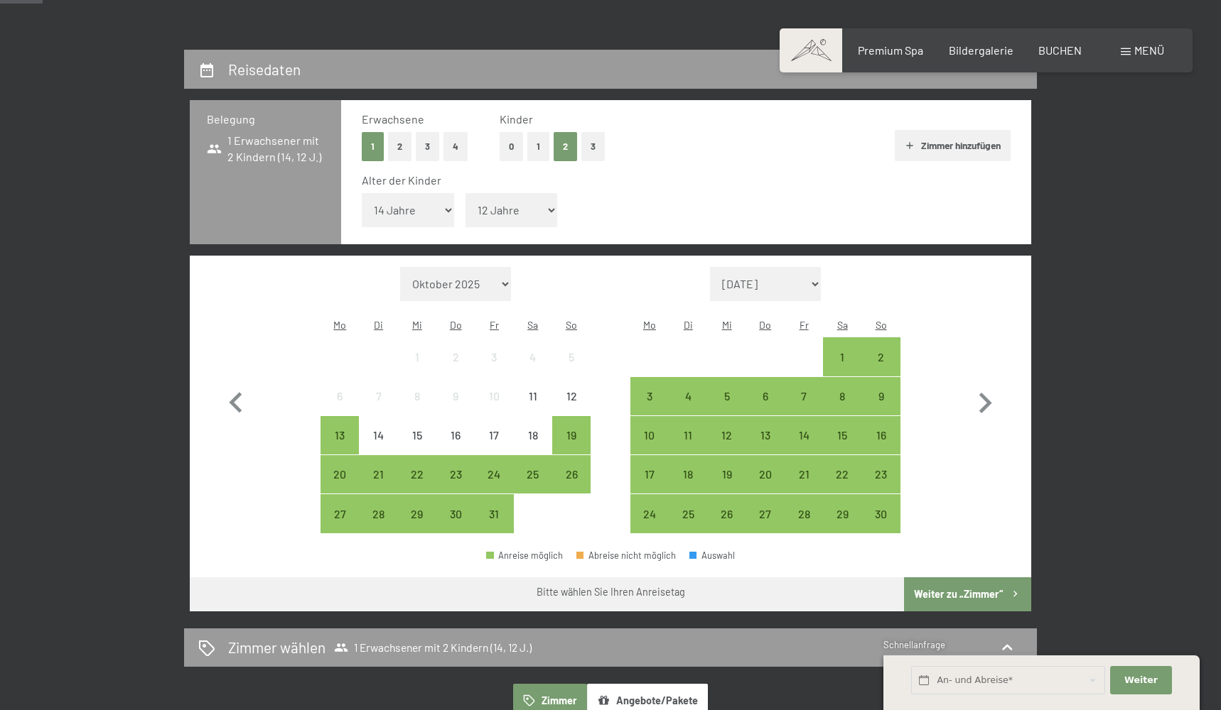
scroll to position [355, 0]
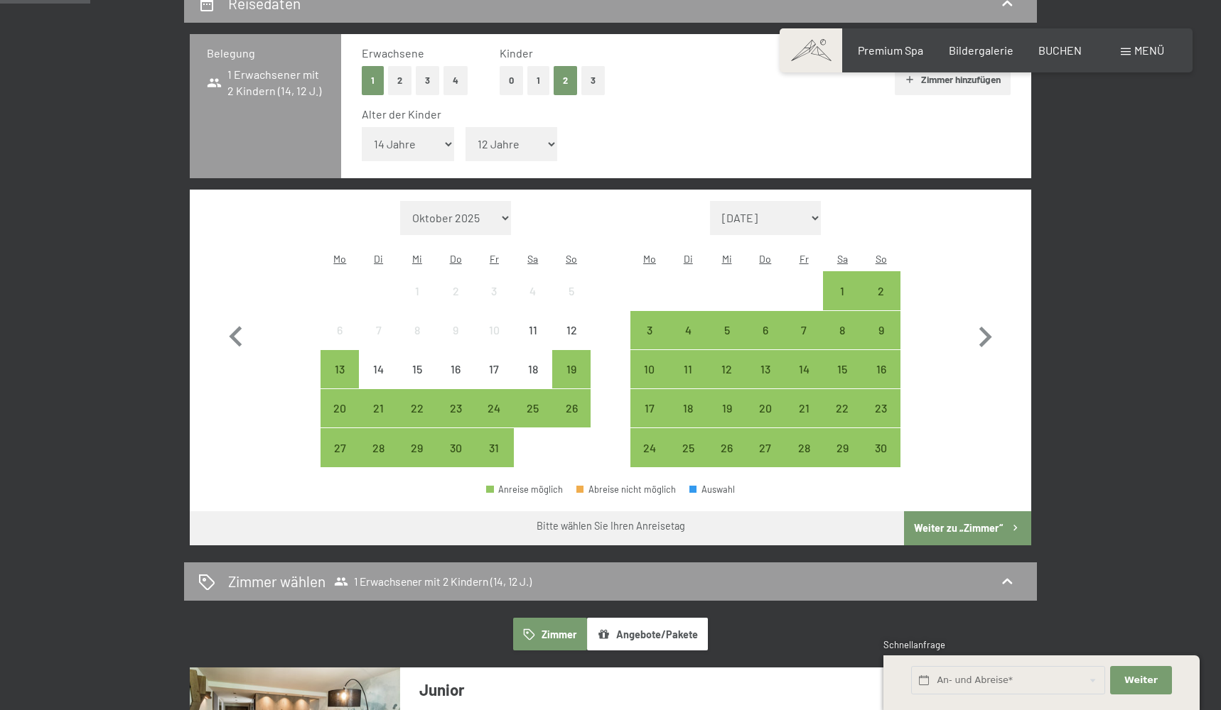
select select "[DATE]"
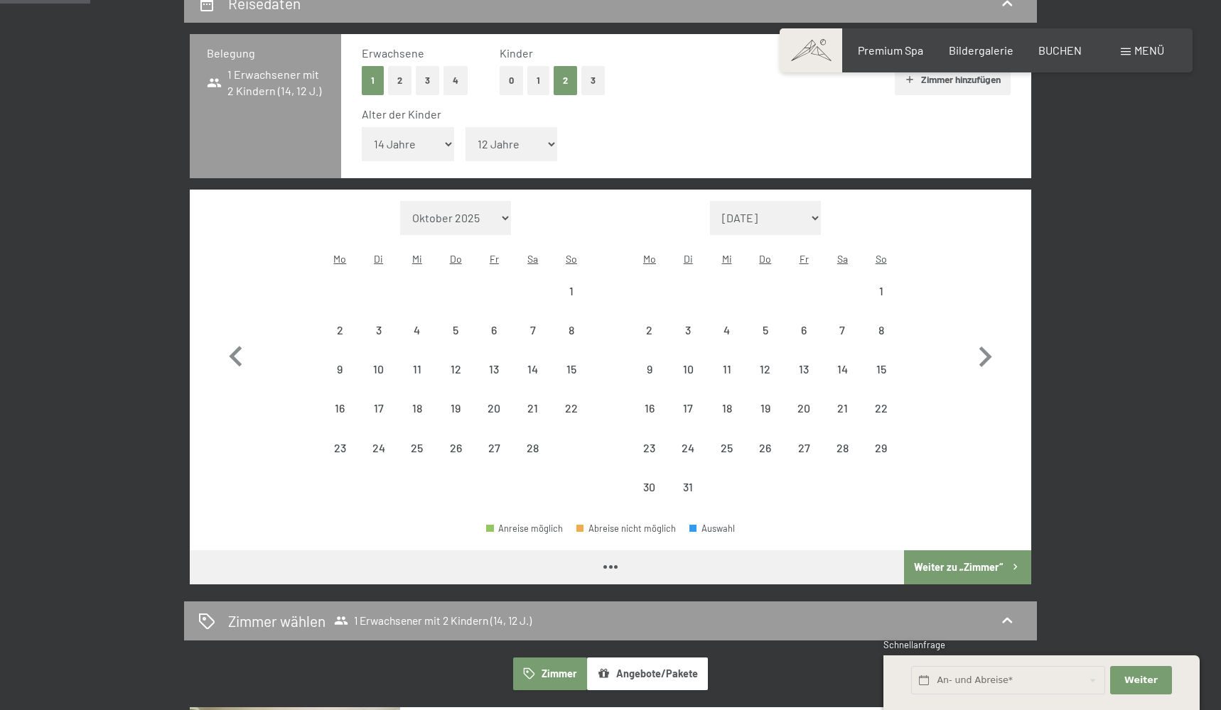
select select "[DATE]"
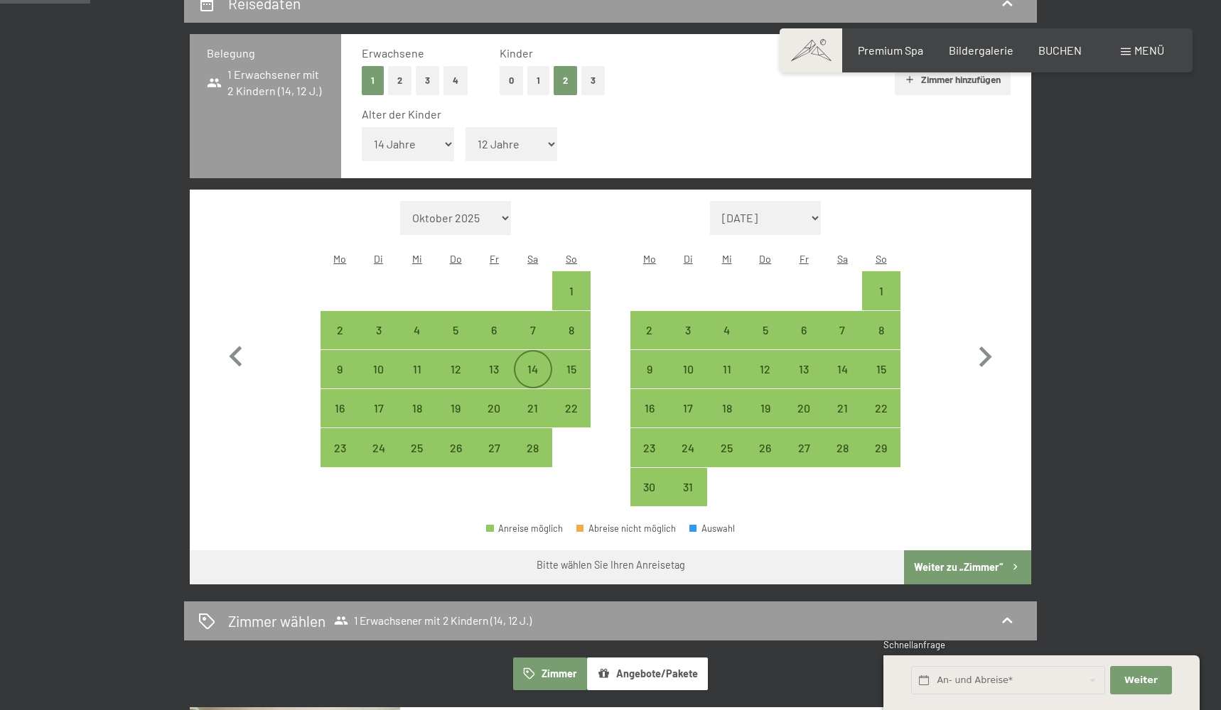
click at [534, 364] on div "14" at bounding box center [533, 382] width 36 height 36
select select "[DATE]"
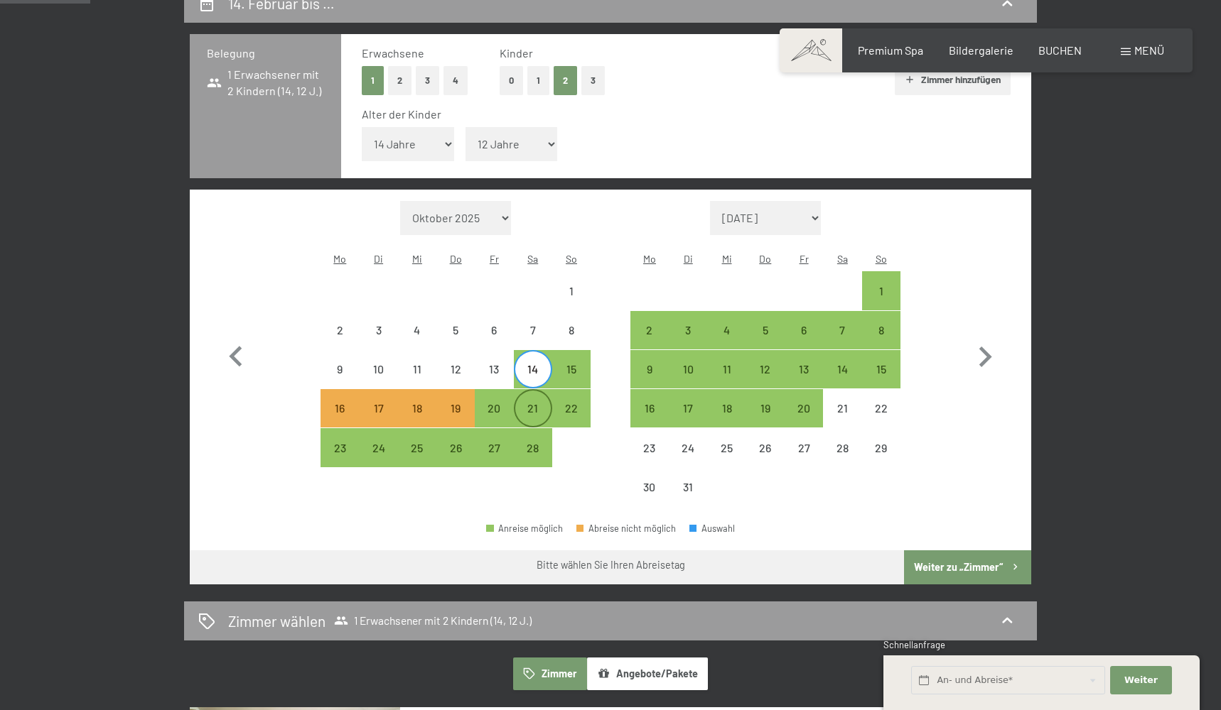
click at [534, 403] on div "21" at bounding box center [533, 421] width 36 height 36
select select "[DATE]"
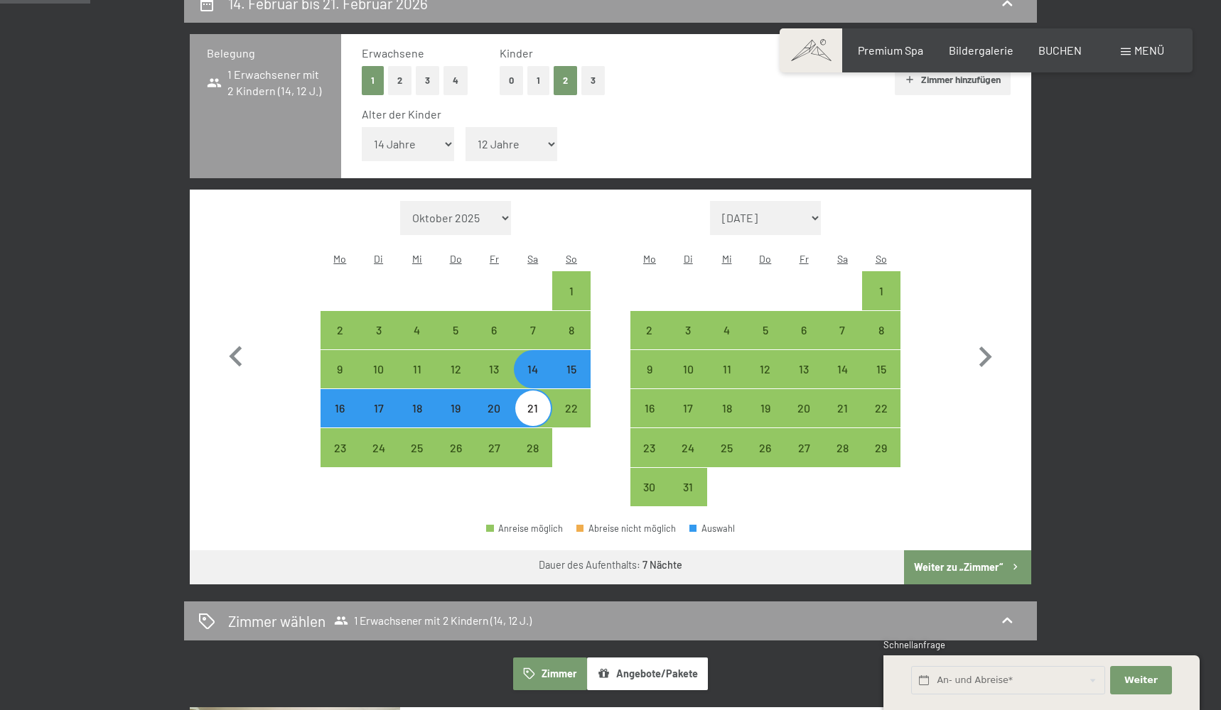
click at [924, 551] on button "Weiter zu „Zimmer“" at bounding box center [967, 568] width 127 height 34
select select "[DATE]"
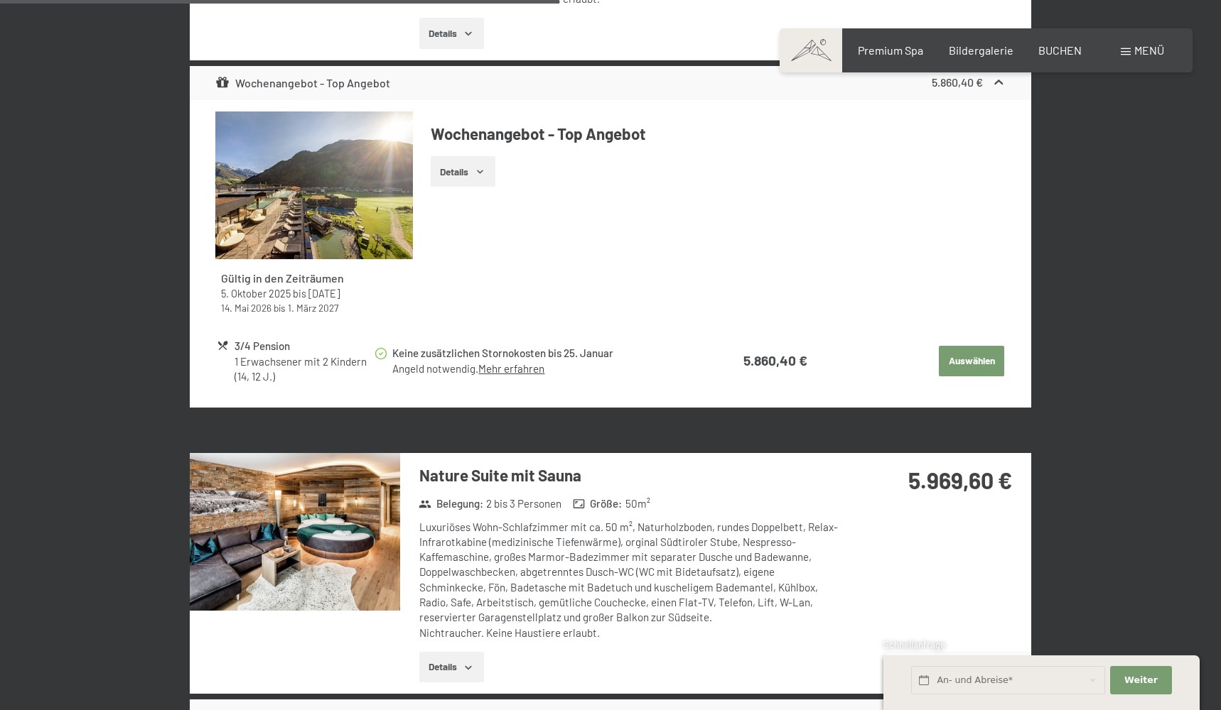
scroll to position [2578, 0]
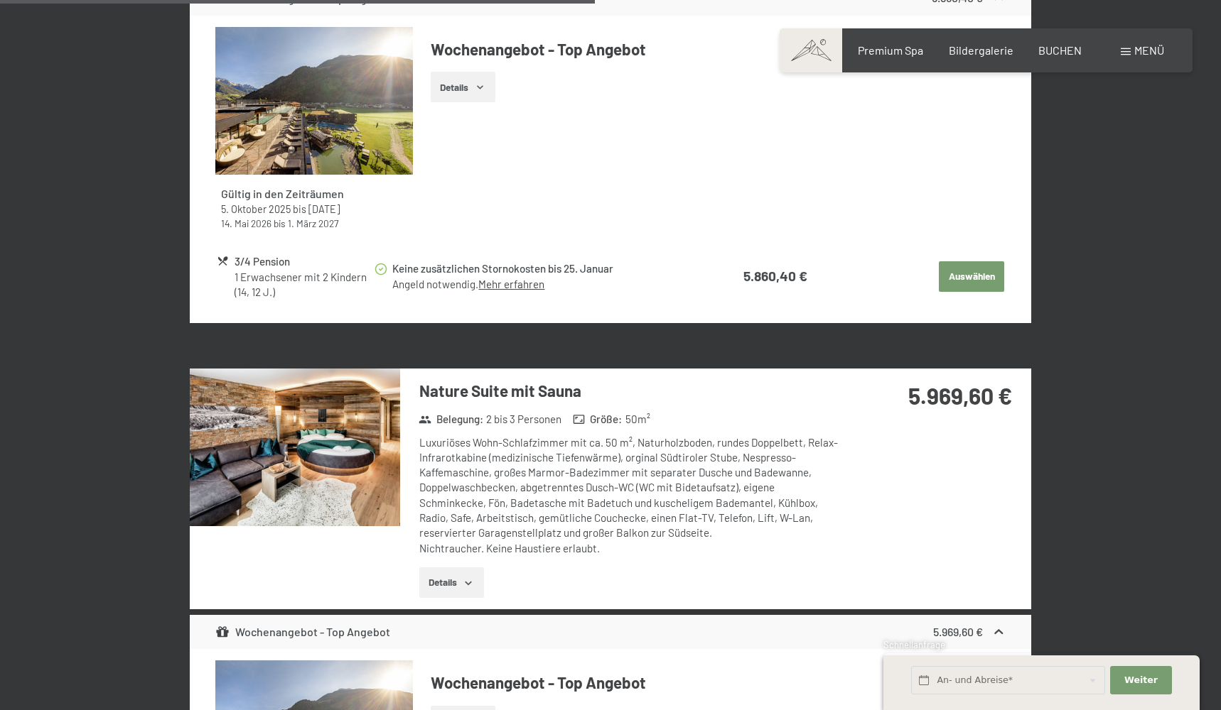
click at [325, 369] on img at bounding box center [295, 448] width 210 height 158
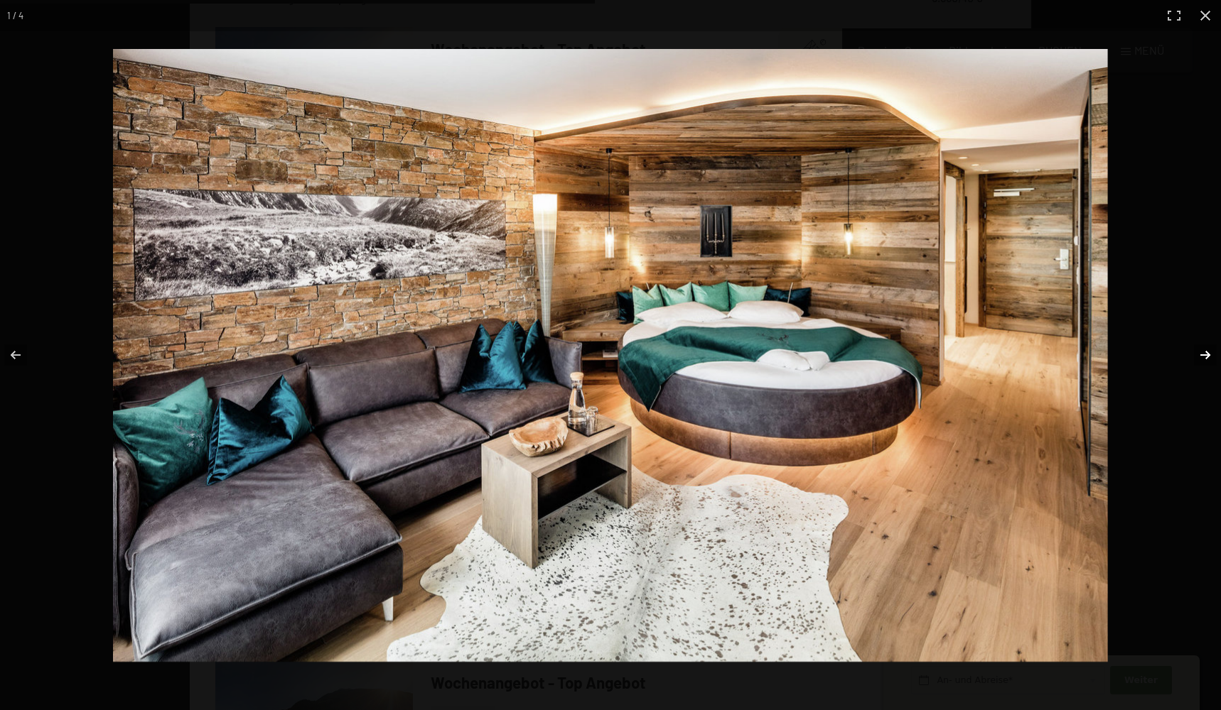
click at [1204, 352] on button "button" at bounding box center [1196, 355] width 50 height 71
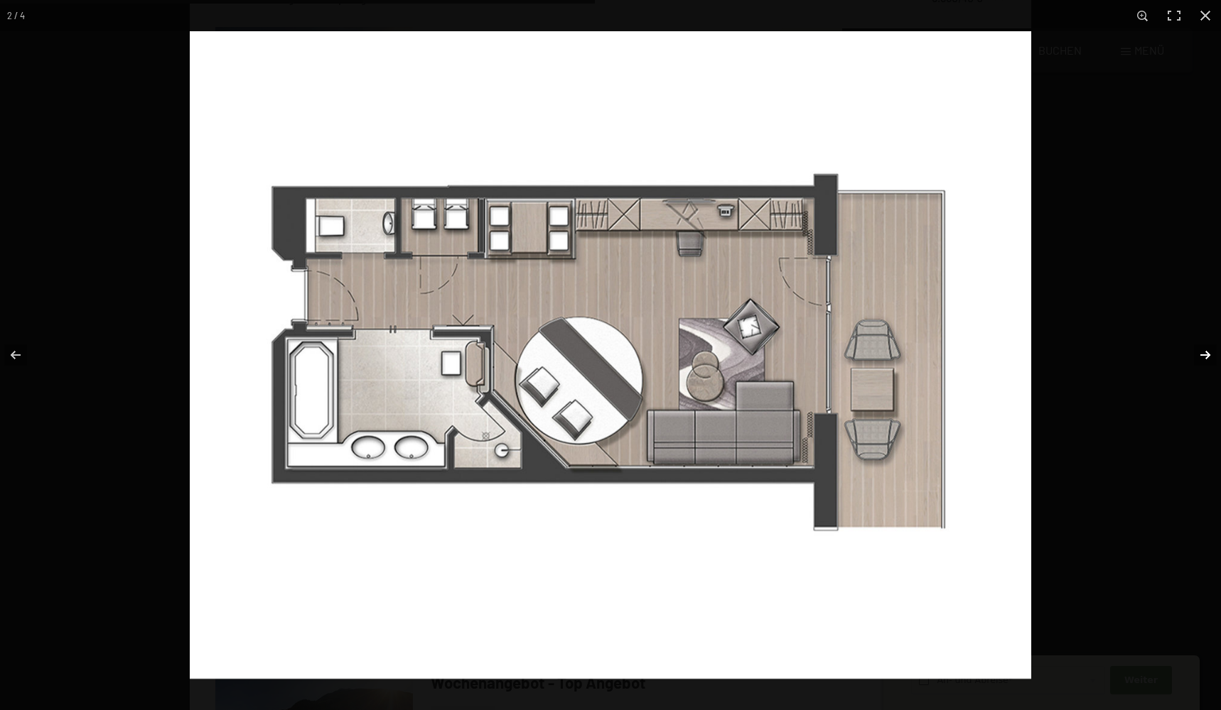
click at [1204, 351] on button "button" at bounding box center [1196, 355] width 50 height 71
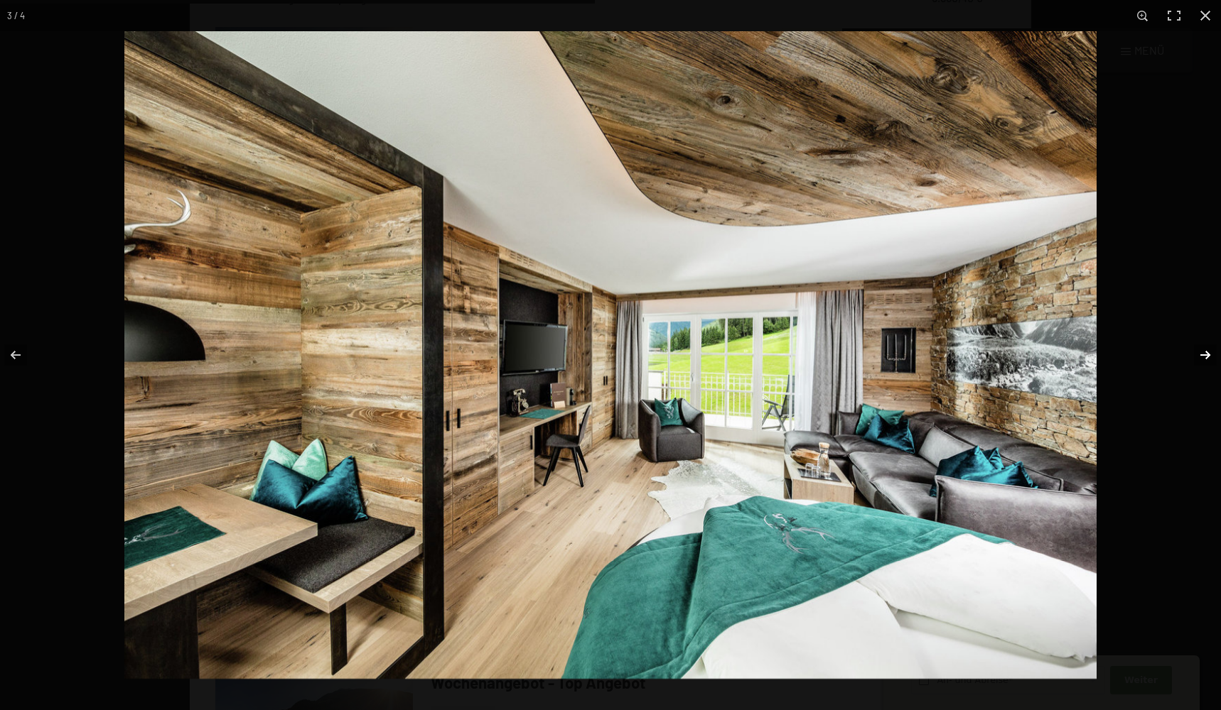
click at [1204, 352] on button "button" at bounding box center [1196, 355] width 50 height 71
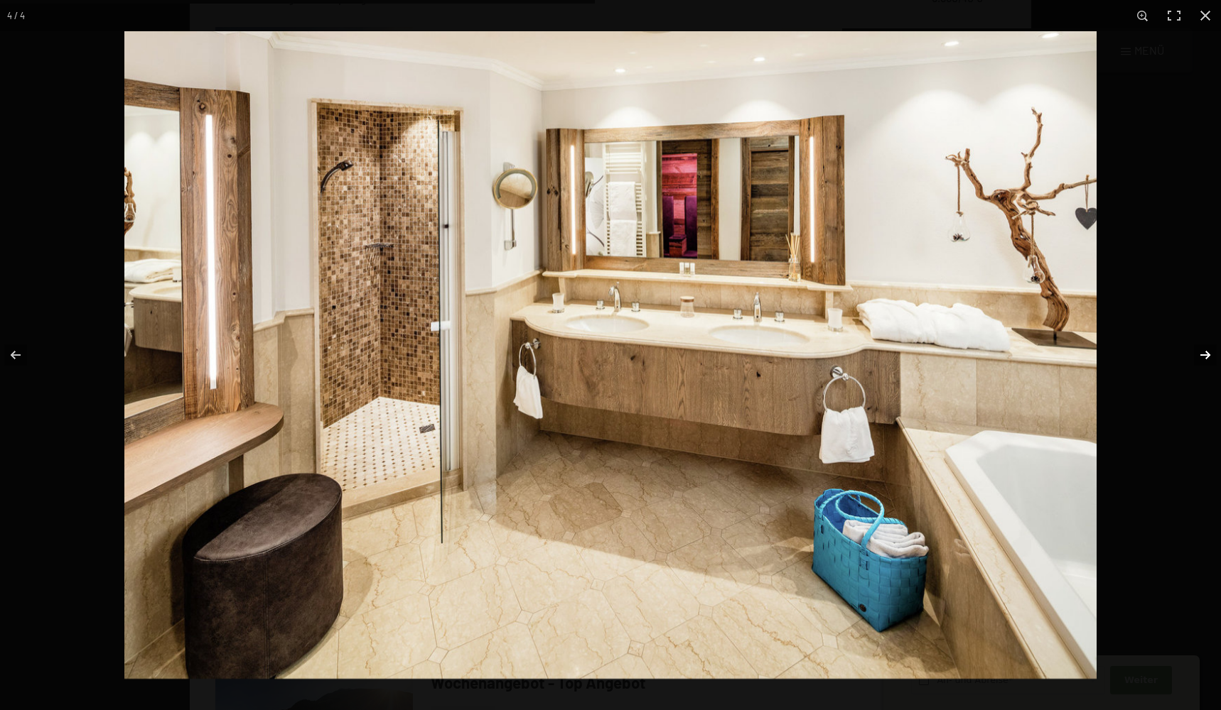
click at [1204, 352] on button "button" at bounding box center [1196, 355] width 50 height 71
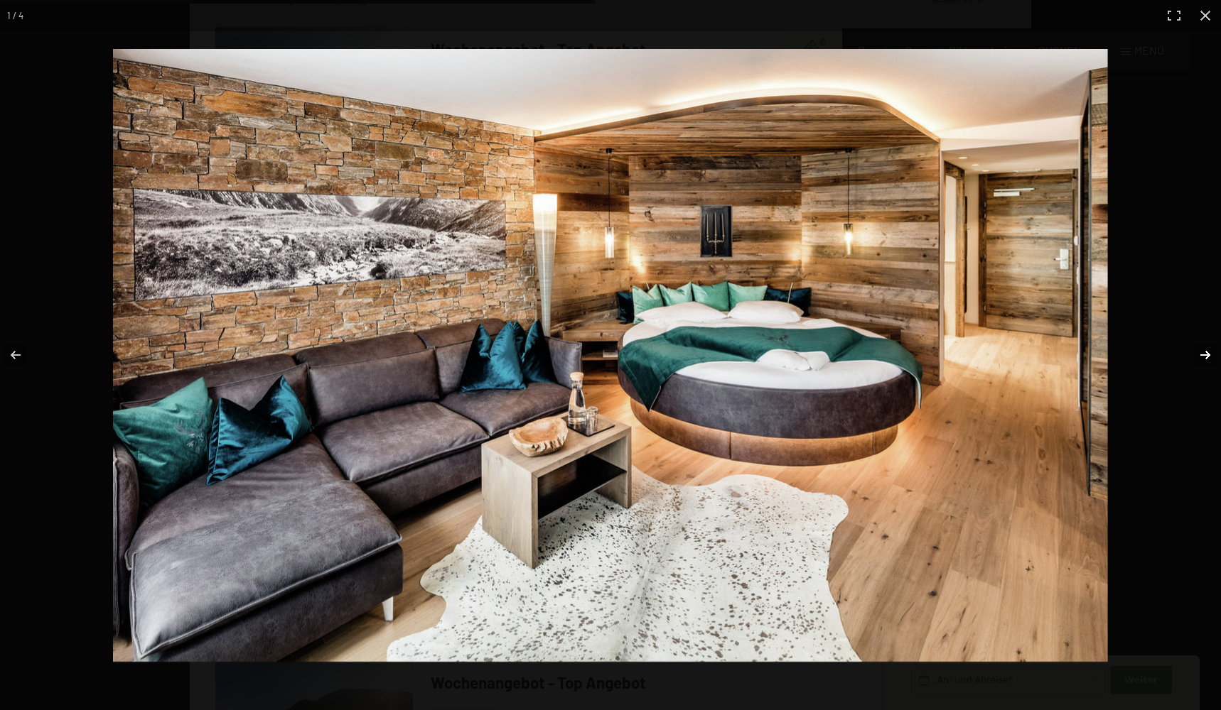
click at [1204, 352] on button "button" at bounding box center [1196, 355] width 50 height 71
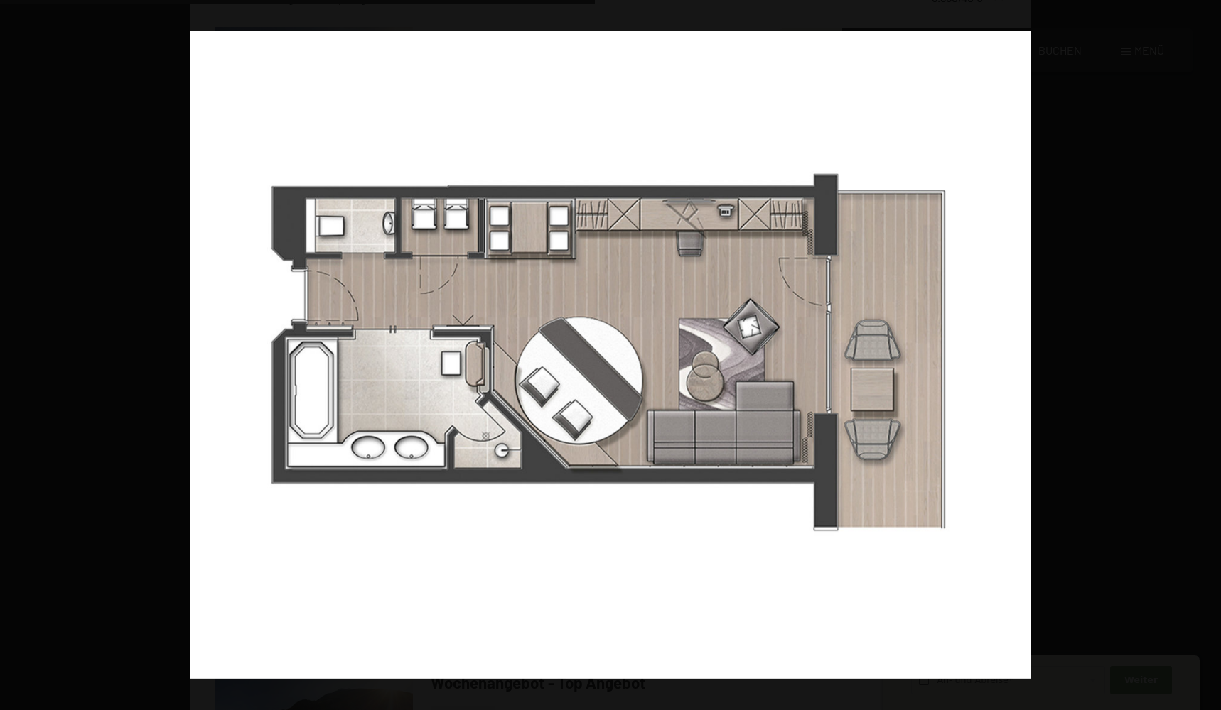
click at [1204, 352] on button "button" at bounding box center [1196, 355] width 50 height 71
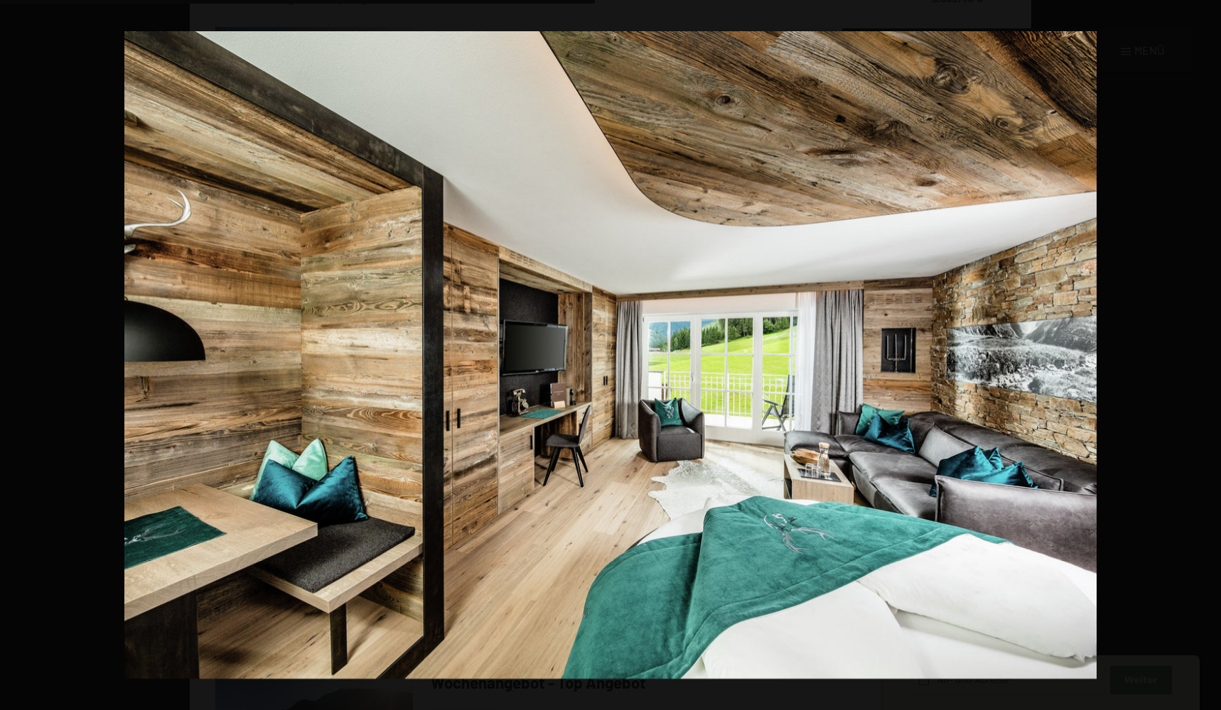
click at [1204, 352] on button "button" at bounding box center [1196, 355] width 50 height 71
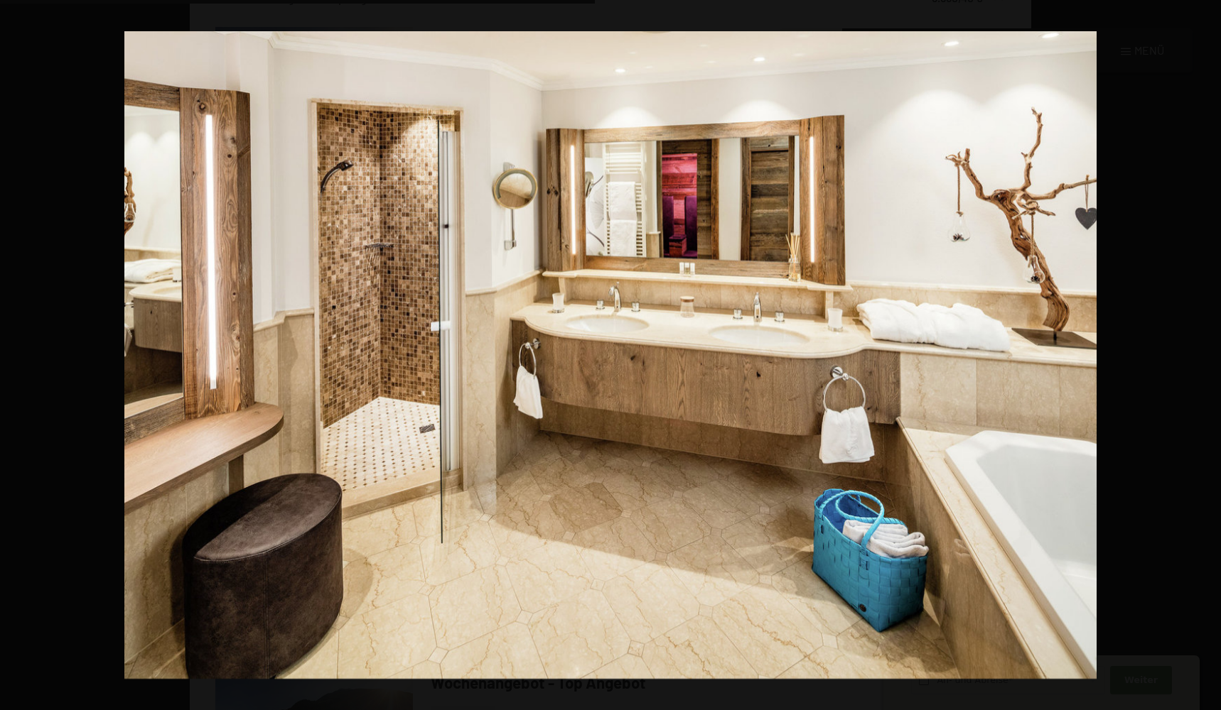
click at [1204, 352] on button "button" at bounding box center [1196, 355] width 50 height 71
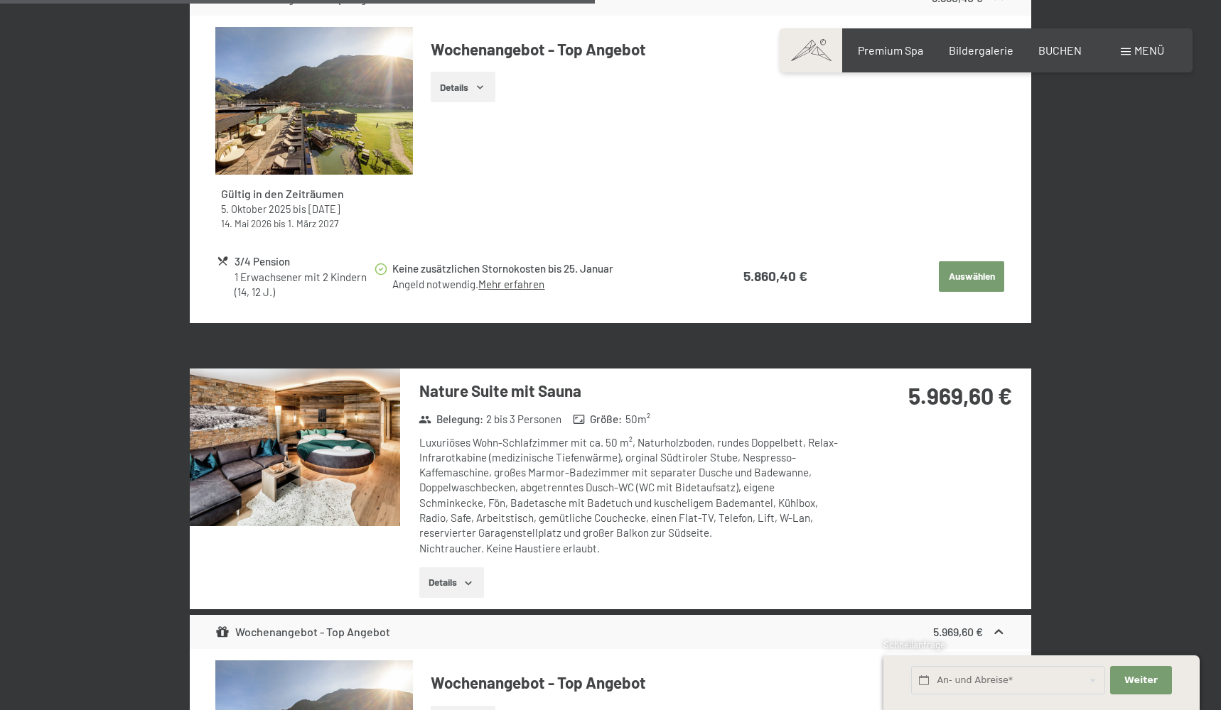
click at [0, 0] on button "button" at bounding box center [0, 0] width 0 height 0
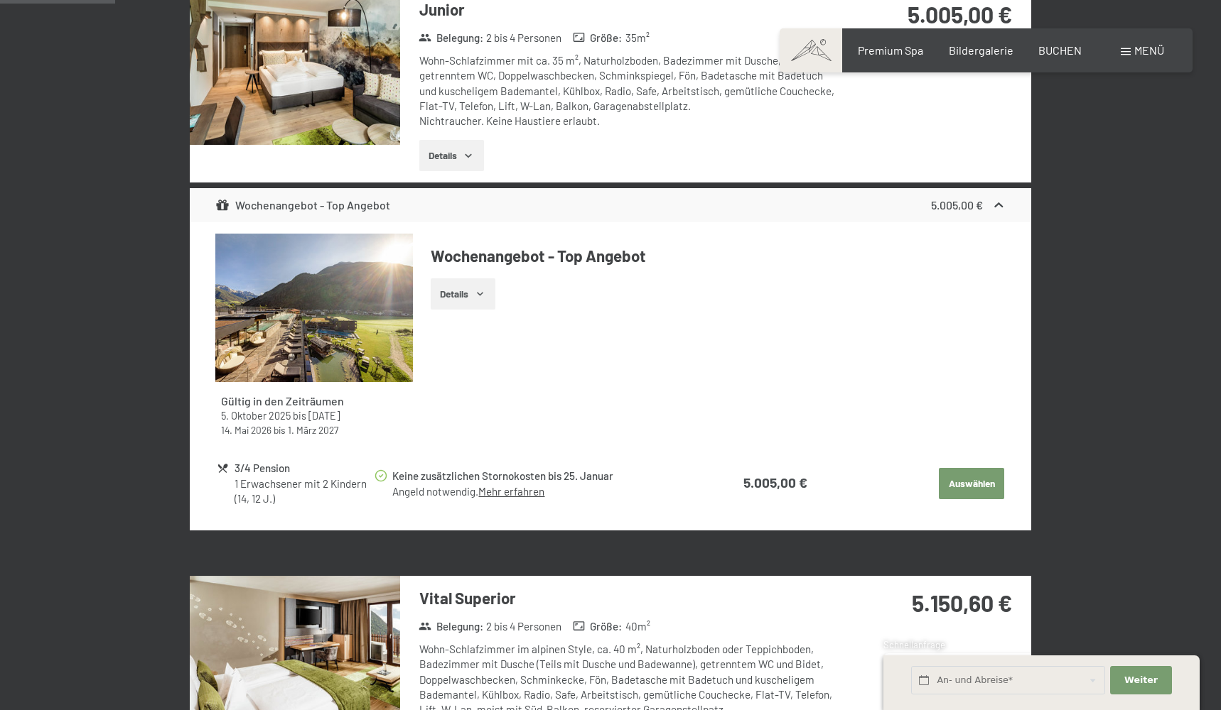
scroll to position [519, 0]
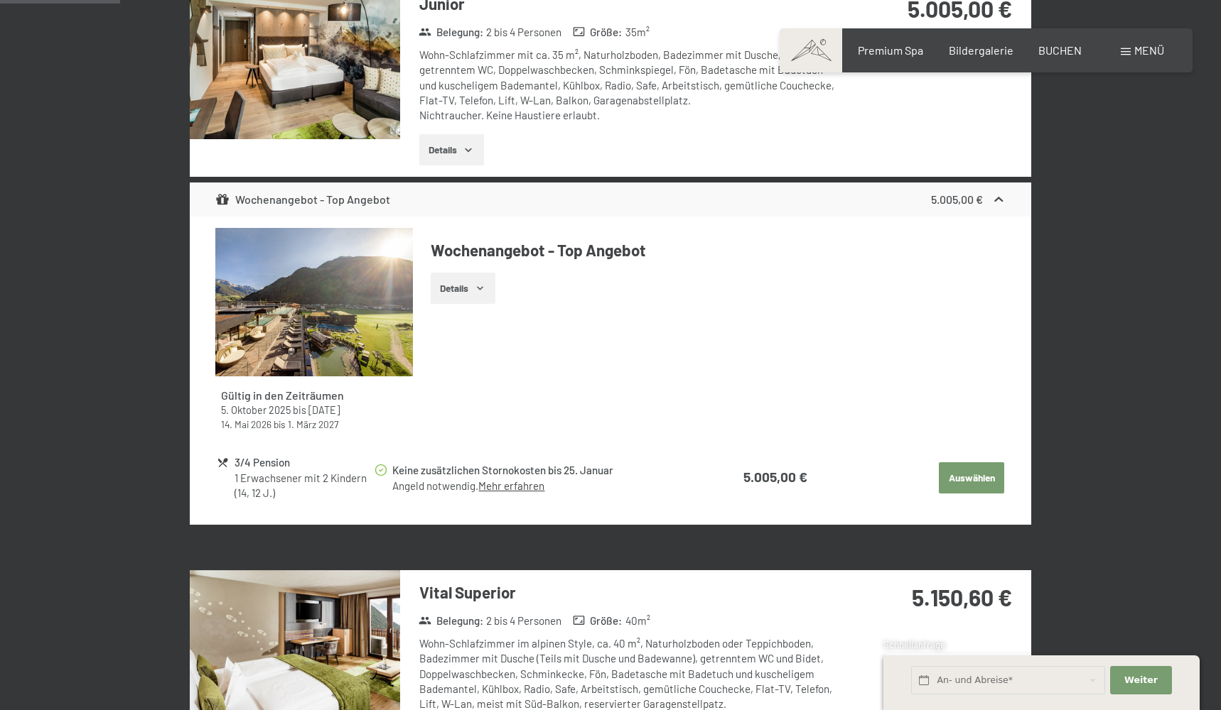
click at [506, 482] on link "Mehr erfahren" at bounding box center [511, 486] width 66 height 13
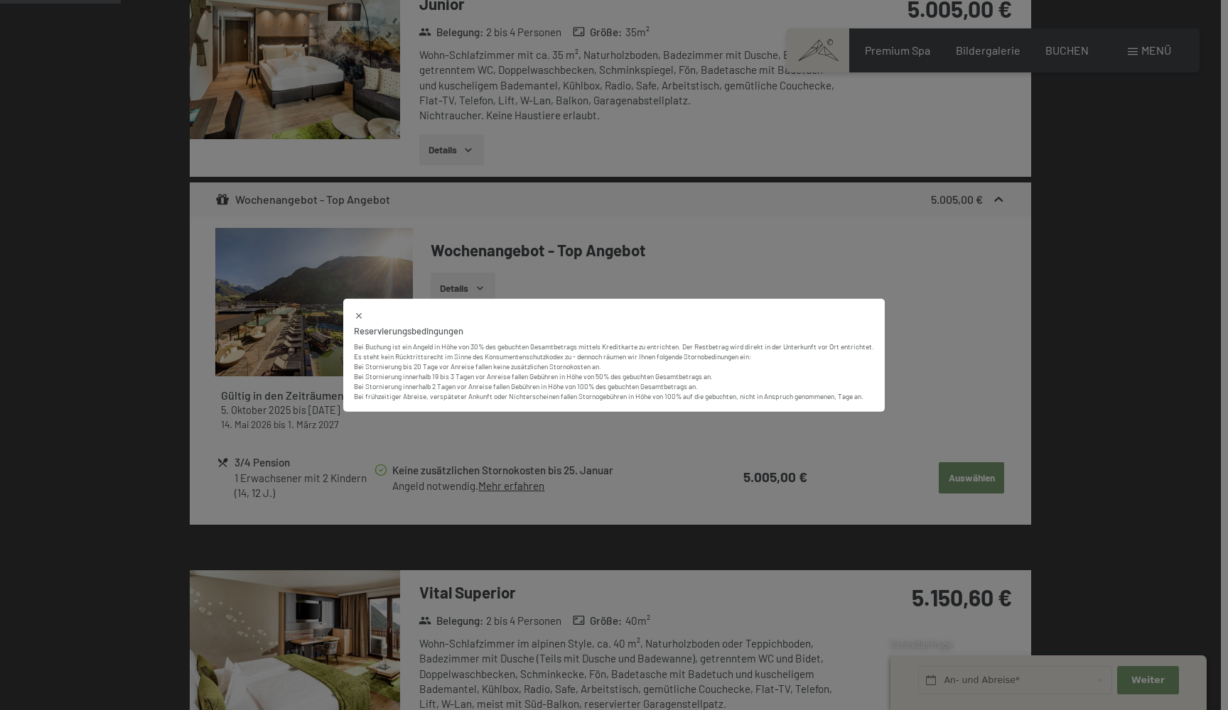
click at [356, 315] on icon at bounding box center [359, 316] width 6 height 6
